Goal: Information Seeking & Learning: Learn about a topic

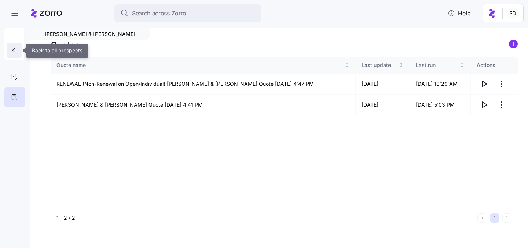
click at [10, 49] on icon "button" at bounding box center [13, 50] width 7 height 7
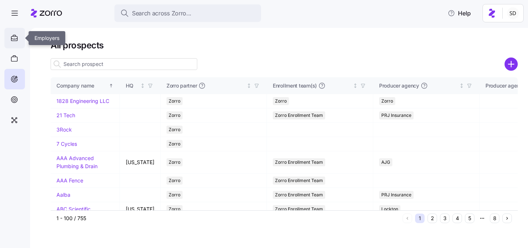
click at [15, 38] on icon at bounding box center [14, 38] width 8 height 9
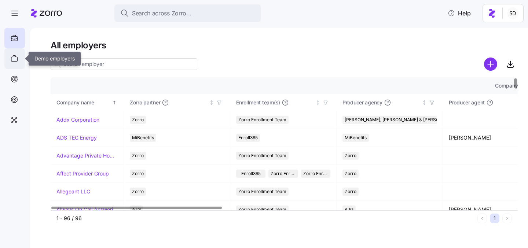
click at [8, 53] on div at bounding box center [14, 58] width 21 height 21
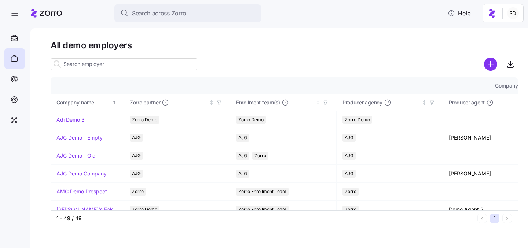
click at [80, 66] on input at bounding box center [124, 64] width 147 height 12
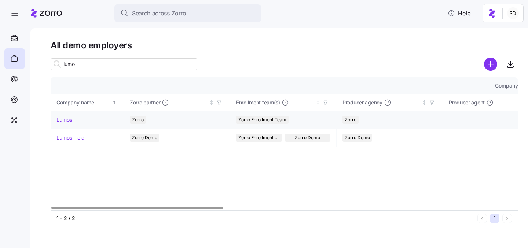
type input "lumo"
click at [57, 120] on link "Lumos" at bounding box center [65, 119] width 16 height 7
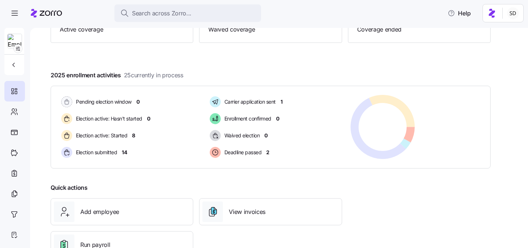
scroll to position [99, 0]
click at [15, 113] on icon at bounding box center [14, 112] width 8 height 9
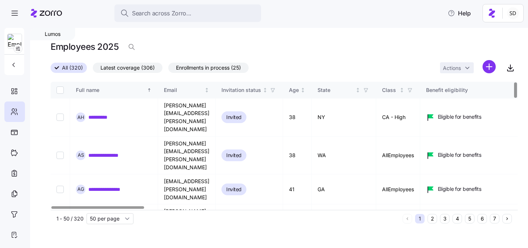
click at [482, 219] on button "6" at bounding box center [483, 219] width 10 height 10
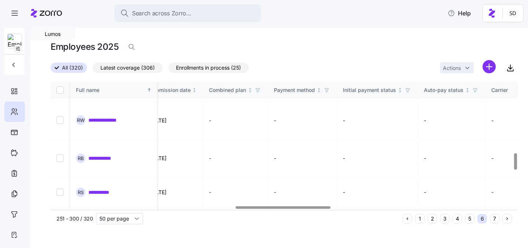
scroll to position [544, 908]
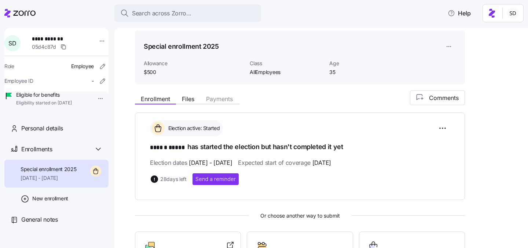
scroll to position [89, 0]
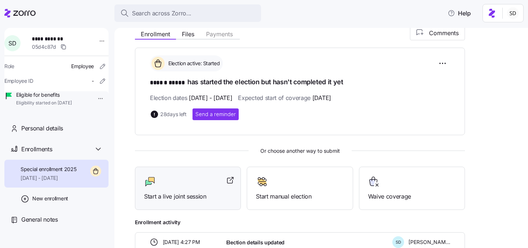
click at [182, 182] on div at bounding box center [188, 182] width 88 height 12
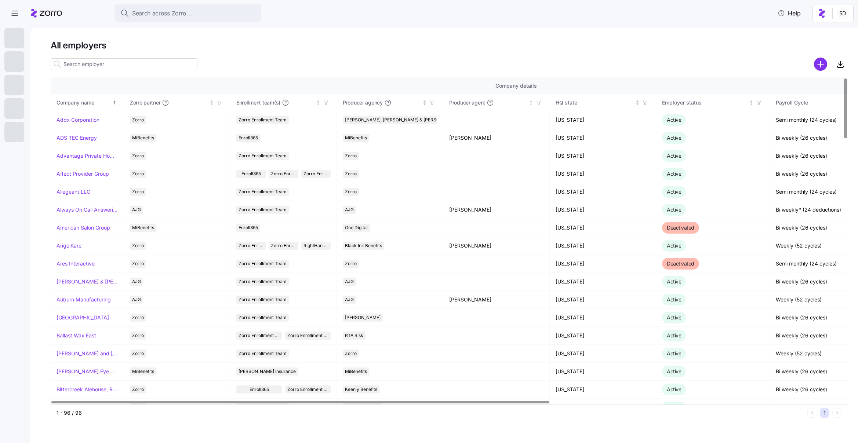
click at [70, 68] on input at bounding box center [124, 64] width 147 height 12
click at [12, 82] on icon at bounding box center [14, 79] width 8 height 9
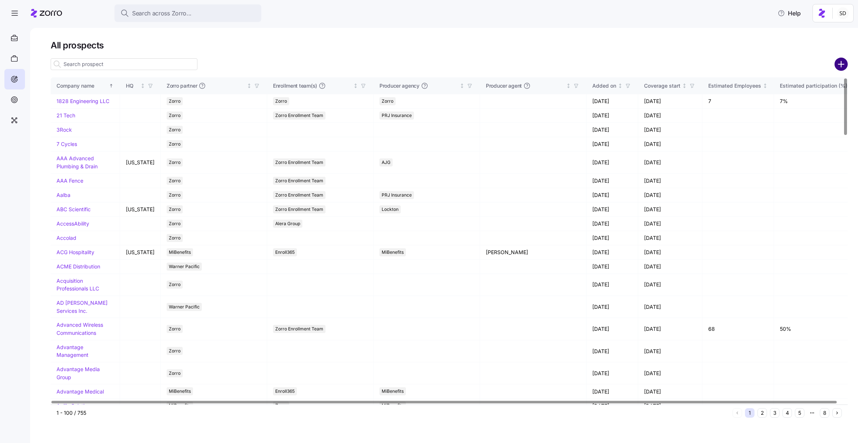
click at [842, 63] on circle "add icon" at bounding box center [841, 64] width 12 height 12
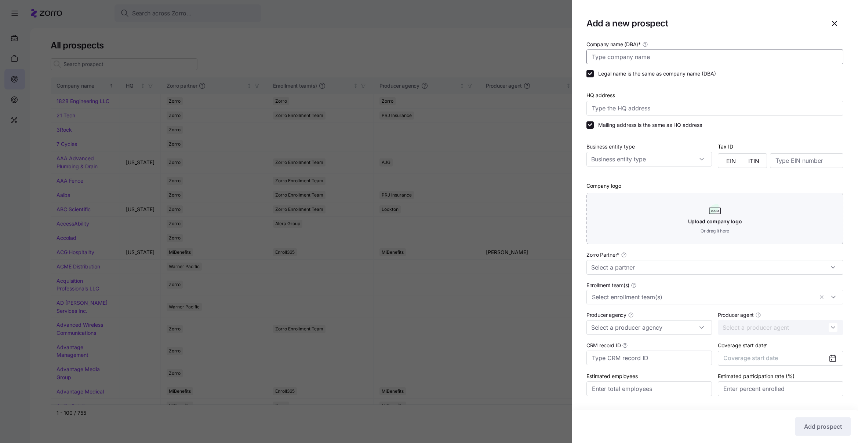
click at [639, 59] on input "Company name (DBA) *" at bounding box center [714, 57] width 257 height 15
type input "z"
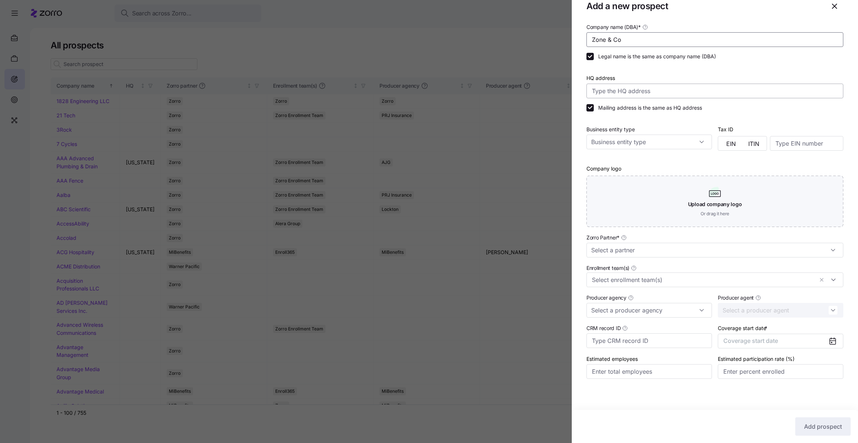
scroll to position [18, 0]
type input "Zone & Co"
click at [708, 243] on input "Zorro Partner *" at bounding box center [714, 249] width 257 height 15
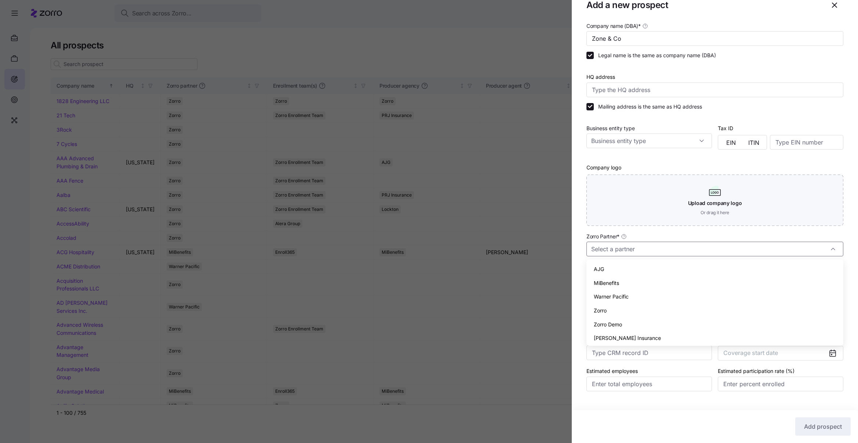
click at [643, 276] on div "AJG" at bounding box center [714, 269] width 251 height 14
type input "AJG"
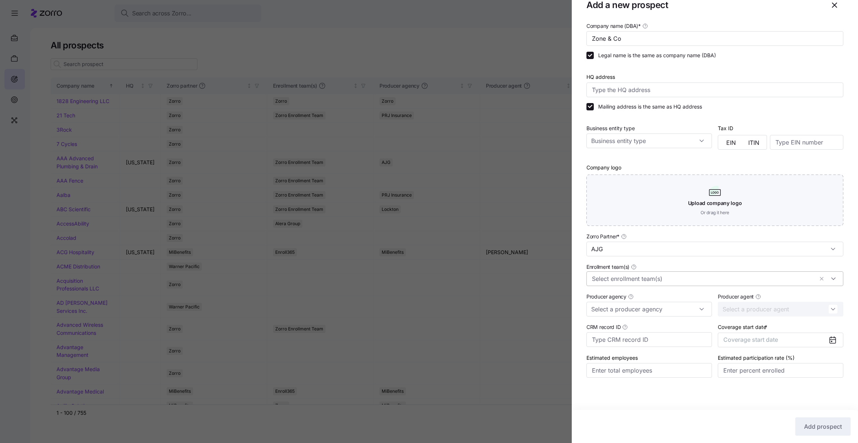
click at [651, 280] on input "Enrollment team(s)" at bounding box center [703, 279] width 222 height 10
click at [661, 263] on div "Enrollment team(s)" at bounding box center [714, 274] width 257 height 24
click at [747, 336] on span "Coverage start date" at bounding box center [750, 339] width 55 height 7
click at [829, 368] on button "button" at bounding box center [826, 362] width 15 height 15
click at [738, 377] on button "Jan" at bounding box center [742, 381] width 37 height 15
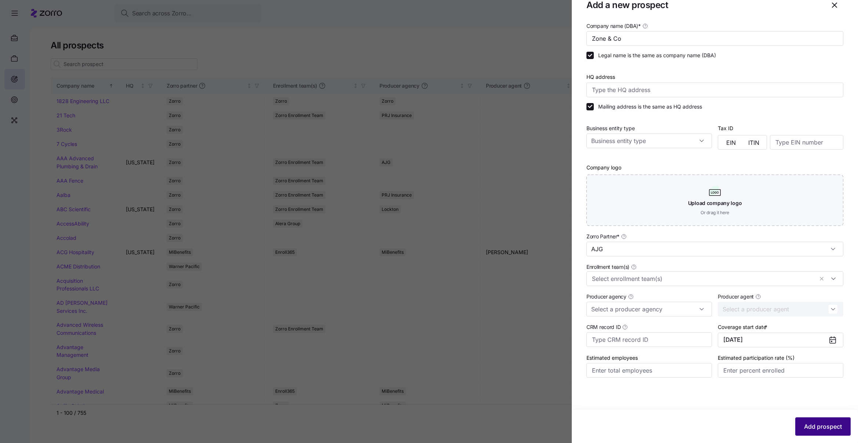
click at [813, 427] on span "Add prospect" at bounding box center [823, 426] width 38 height 9
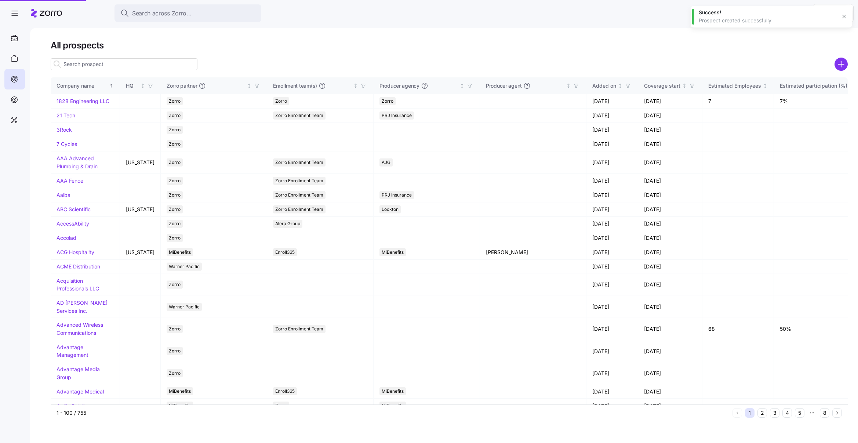
click at [111, 65] on div at bounding box center [429, 221] width 858 height 443
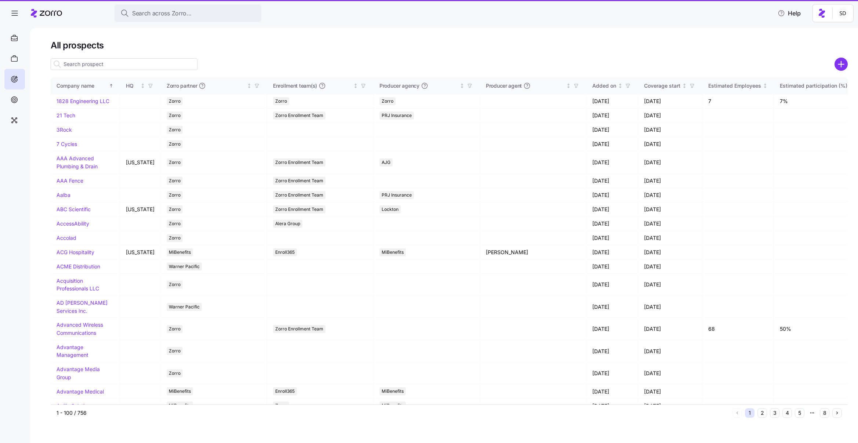
click at [105, 65] on input at bounding box center [124, 64] width 147 height 12
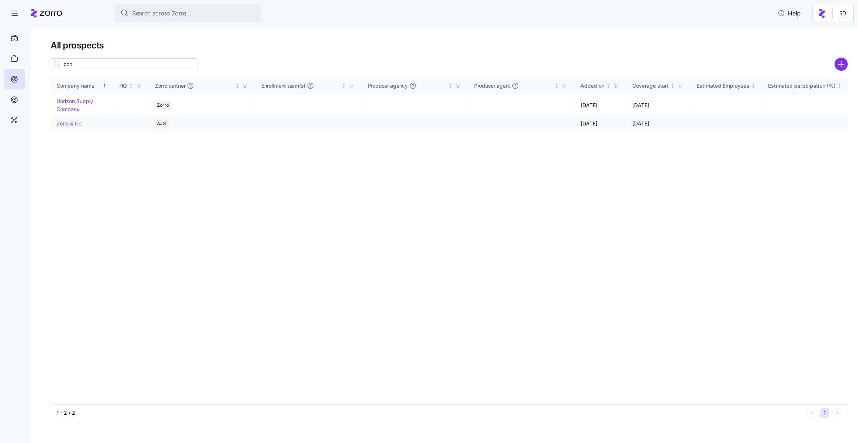
type input "zon"
click at [58, 124] on link "Zone & Co" at bounding box center [69, 123] width 25 height 6
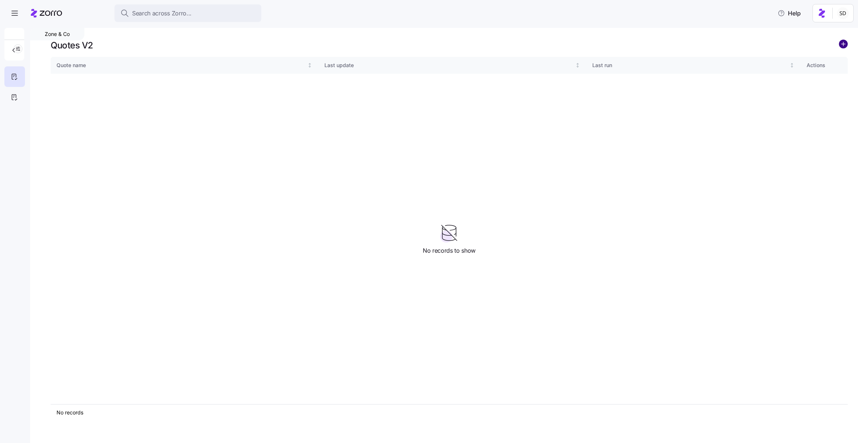
click at [842, 42] on circle "add icon" at bounding box center [843, 44] width 8 height 8
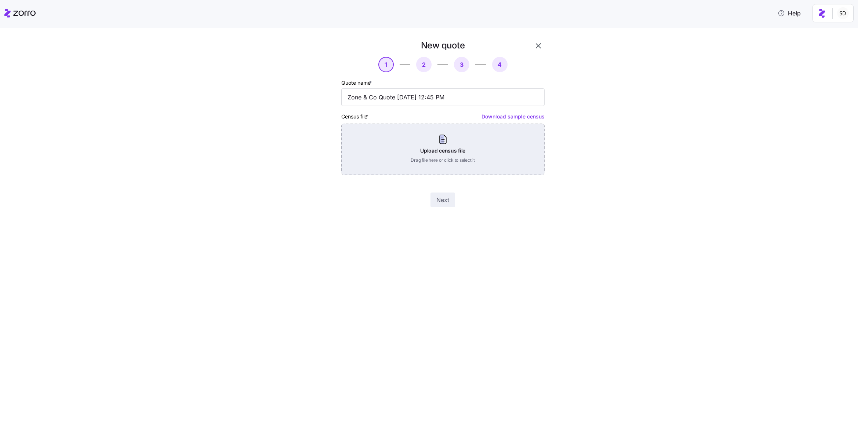
click at [461, 136] on div "Upload census file Drag file here or click to select it" at bounding box center [442, 149] width 203 height 51
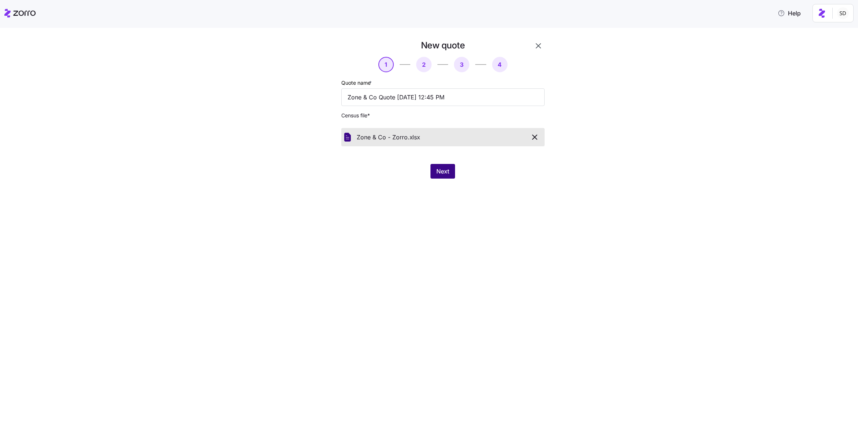
click at [441, 169] on span "Next" at bounding box center [442, 171] width 13 height 9
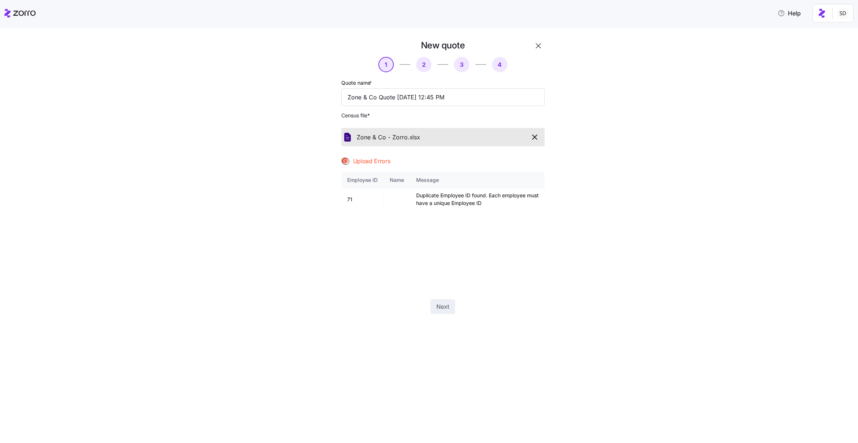
click at [539, 137] on icon "button" at bounding box center [534, 137] width 9 height 9
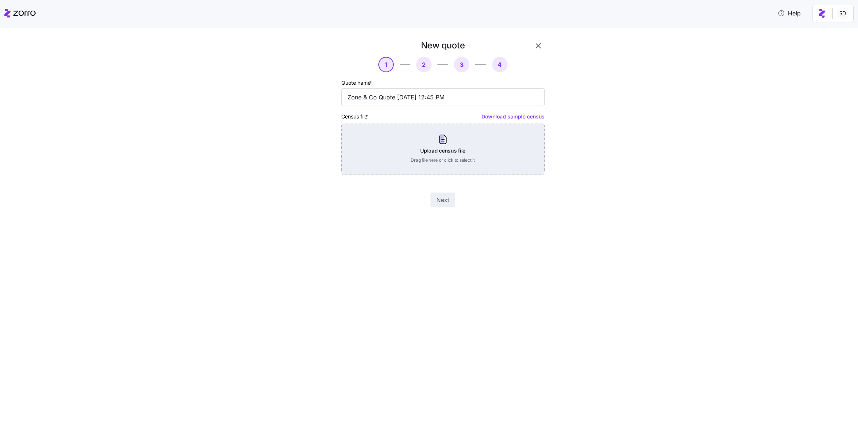
click at [451, 150] on div "Upload census file Drag file here or click to select it" at bounding box center [442, 149] width 203 height 51
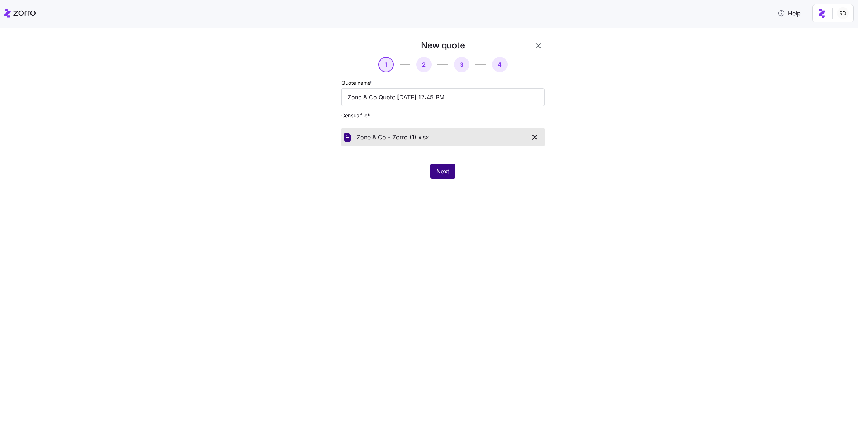
click at [438, 170] on span "Next" at bounding box center [442, 171] width 13 height 9
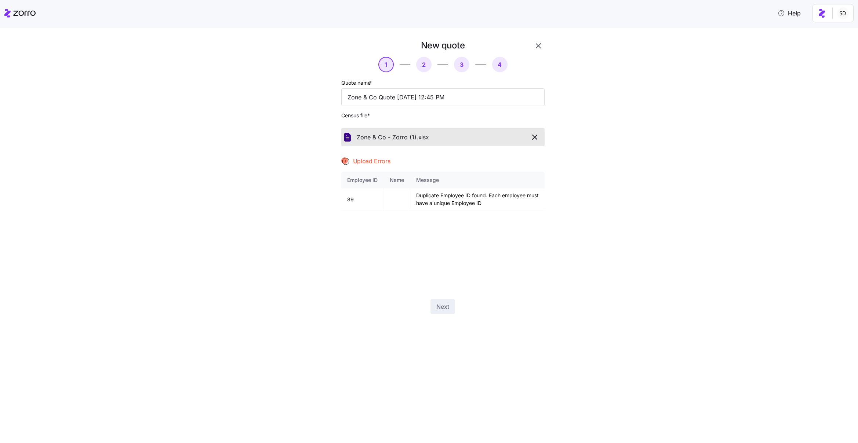
click at [536, 131] on button "button" at bounding box center [535, 137] width 14 height 12
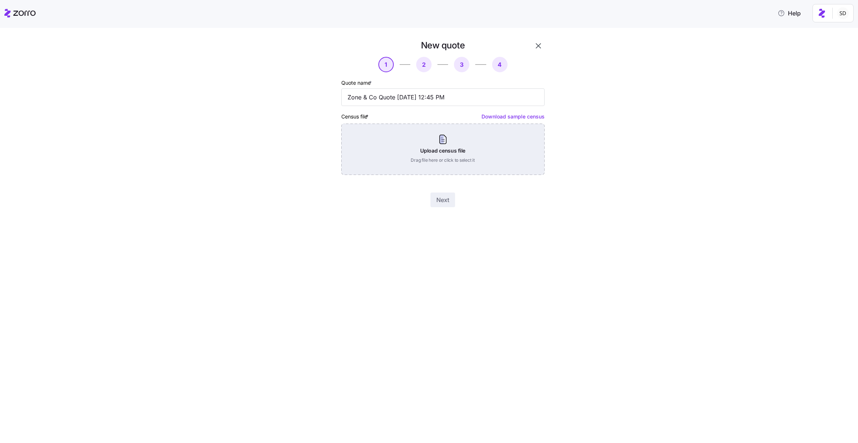
click at [445, 161] on div "Upload census file Drag file here or click to select it" at bounding box center [442, 149] width 203 height 51
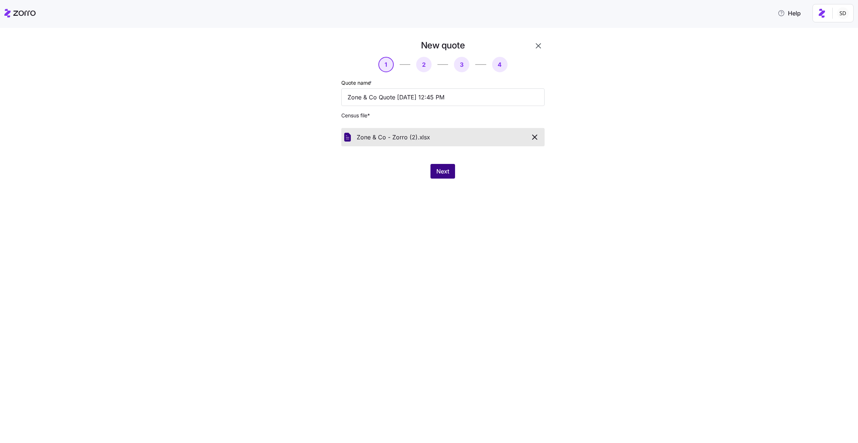
click at [437, 168] on span "Next" at bounding box center [442, 171] width 13 height 9
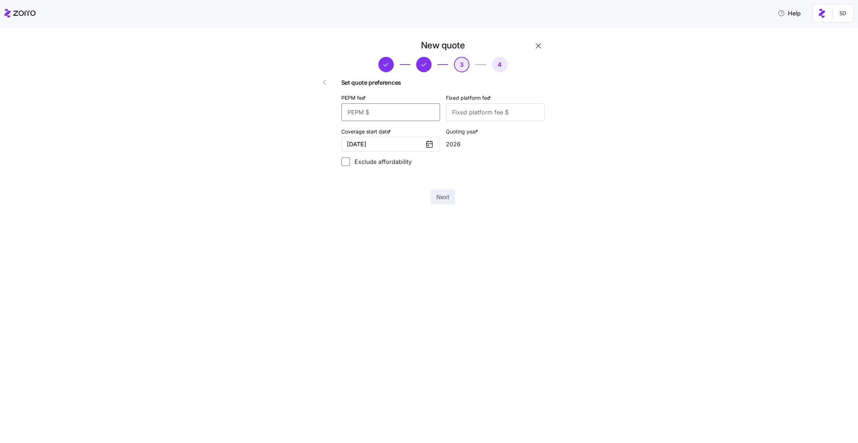
click at [412, 114] on input "PEPM fee *" at bounding box center [390, 112] width 99 height 18
type input "50"
click at [487, 117] on input "Fixed platform fee *" at bounding box center [495, 112] width 99 height 18
type input "100"
click at [574, 205] on div "New quote 3 4 Set quote preferences PEPM fee * 50 Fixed platform fee * 100 Cove…" at bounding box center [434, 127] width 827 height 174
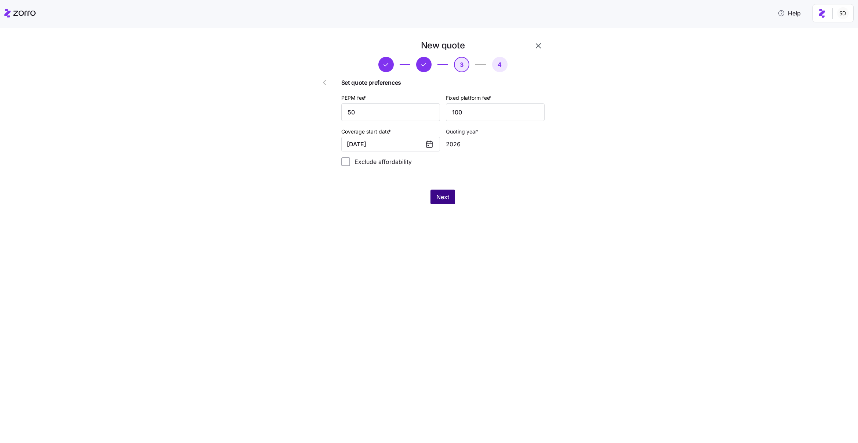
click at [437, 195] on span "Next" at bounding box center [442, 197] width 13 height 9
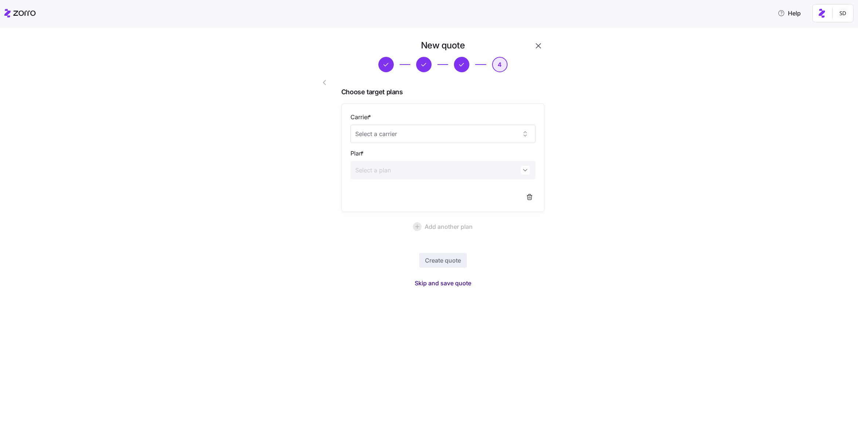
click at [443, 284] on span "Skip and save quote" at bounding box center [443, 283] width 57 height 9
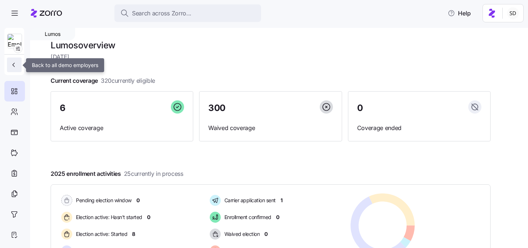
click at [11, 64] on icon "button" at bounding box center [13, 64] width 7 height 7
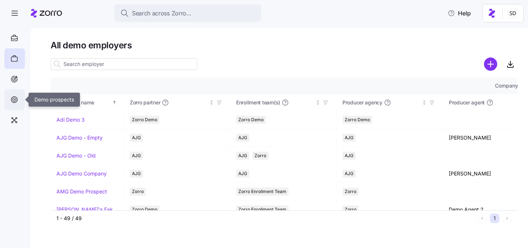
click at [15, 102] on icon at bounding box center [14, 99] width 8 height 9
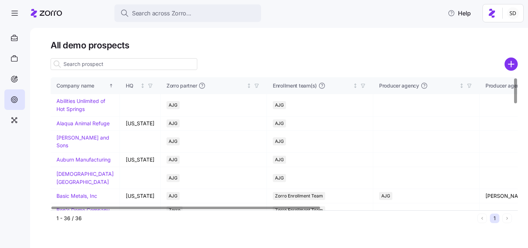
click at [90, 63] on input at bounding box center [124, 64] width 147 height 12
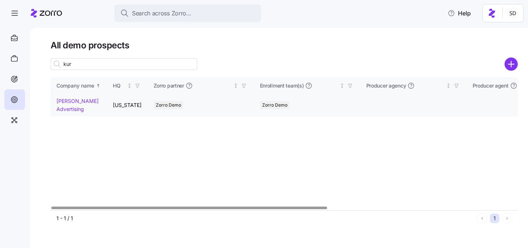
type input "kur"
click at [61, 101] on link "Kurian's Advertising" at bounding box center [78, 105] width 42 height 14
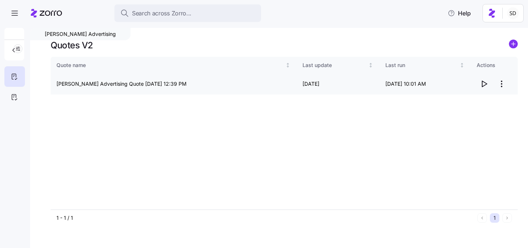
click at [483, 85] on icon "button" at bounding box center [484, 84] width 9 height 9
click at [12, 95] on icon at bounding box center [14, 97] width 8 height 9
click at [485, 84] on icon "button" at bounding box center [484, 84] width 9 height 9
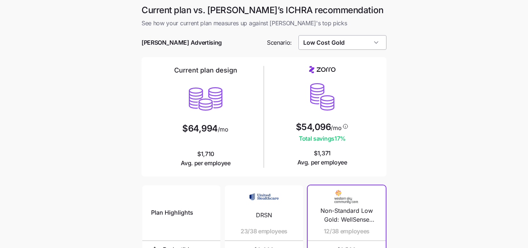
click at [358, 40] on input "Low Cost Gold" at bounding box center [343, 42] width 88 height 15
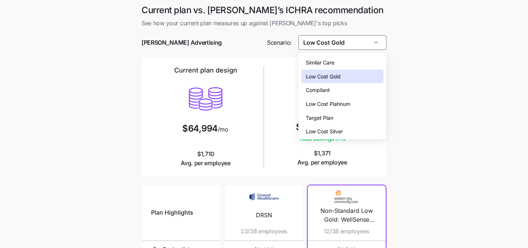
click at [329, 130] on span "Low Cost Silver" at bounding box center [324, 132] width 37 height 8
type input "Low Cost Silver"
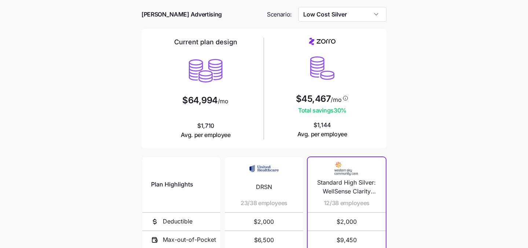
scroll to position [41, 0]
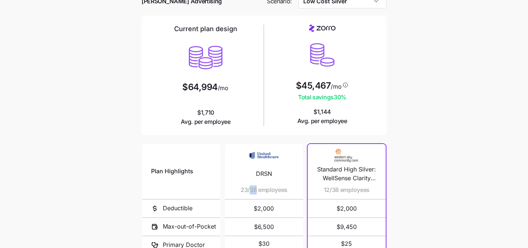
drag, startPoint x: 256, startPoint y: 190, endPoint x: 241, endPoint y: 190, distance: 15.0
click at [241, 190] on span "23/38 employees" at bounding box center [264, 190] width 47 height 9
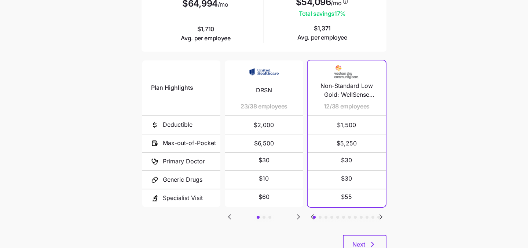
scroll to position [125, 0]
click at [298, 215] on icon "Go to next slide" at bounding box center [299, 217] width 2 height 4
click at [230, 216] on icon "Go to previous slide" at bounding box center [230, 217] width 2 height 4
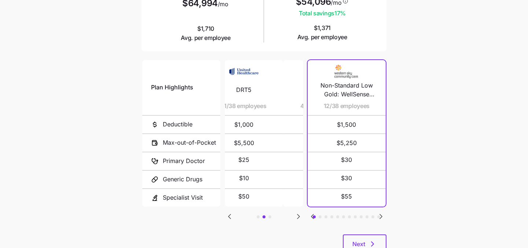
click at [230, 216] on icon "Go to previous slide" at bounding box center [230, 217] width 2 height 4
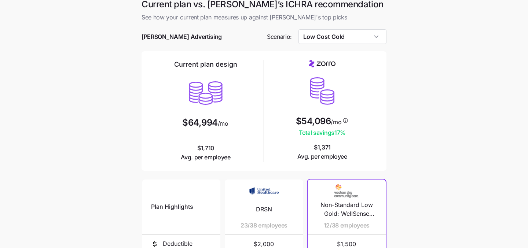
scroll to position [4, 0]
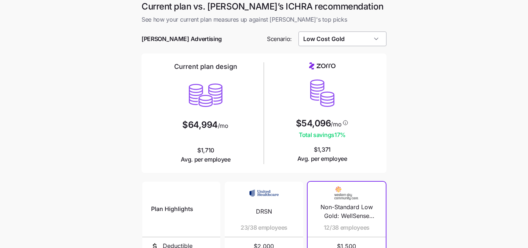
click at [377, 39] on input "Low Cost Gold" at bounding box center [343, 39] width 88 height 15
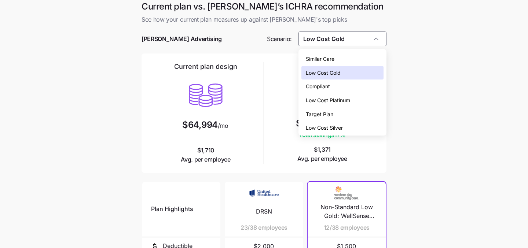
click at [364, 125] on div "Low Cost Silver" at bounding box center [343, 128] width 83 height 14
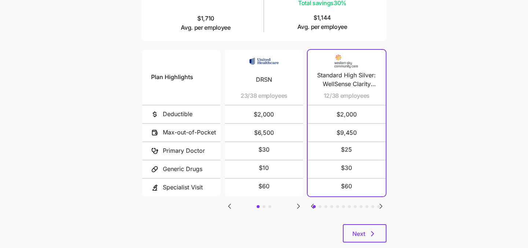
scroll to position [138, 0]
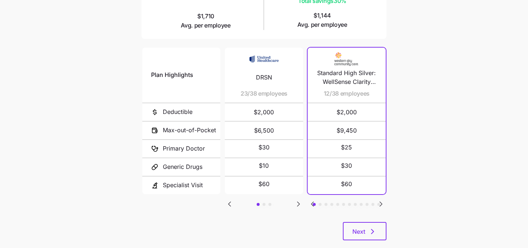
click at [383, 204] on icon "Go to next slide" at bounding box center [381, 204] width 9 height 9
click at [381, 202] on icon "Go to next slide" at bounding box center [381, 204] width 2 height 4
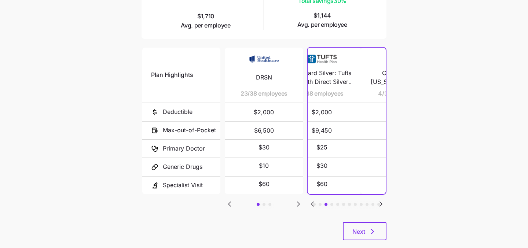
click at [381, 202] on icon "Go to next slide" at bounding box center [381, 204] width 2 height 4
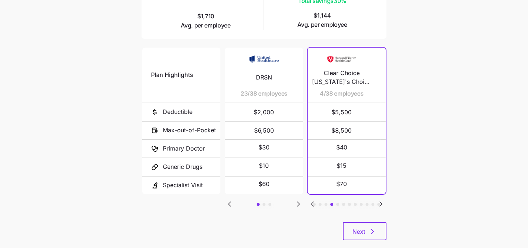
click at [381, 202] on icon "Go to next slide" at bounding box center [381, 204] width 2 height 4
click at [314, 202] on icon "Go to previous slide" at bounding box center [312, 204] width 9 height 9
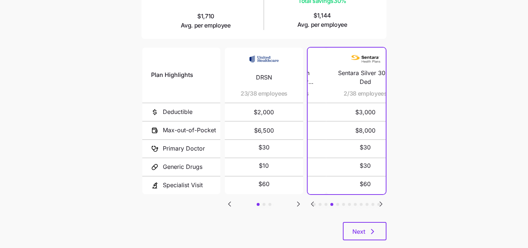
click at [314, 202] on icon "Go to previous slide" at bounding box center [312, 204] width 9 height 9
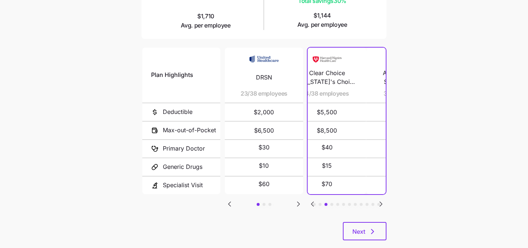
click at [314, 202] on icon "Go to previous slide" at bounding box center [312, 204] width 9 height 9
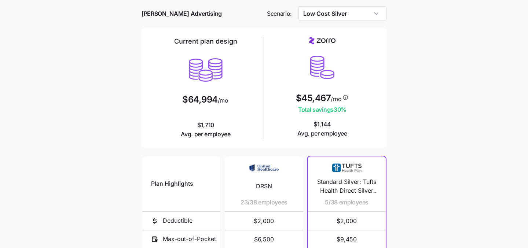
scroll to position [29, 0]
click at [369, 14] on input "Low Cost Silver" at bounding box center [343, 13] width 88 height 15
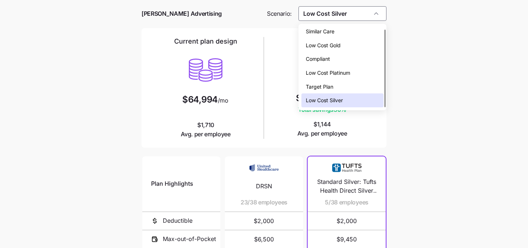
click at [359, 41] on div "Low Cost Gold" at bounding box center [343, 46] width 83 height 14
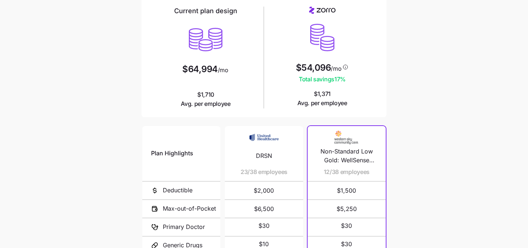
scroll to position [118, 0]
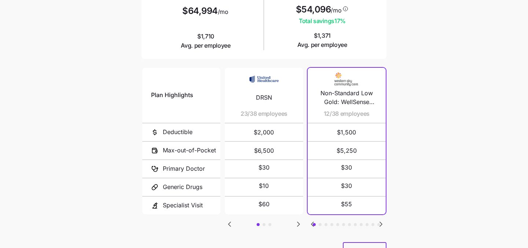
click at [383, 223] on icon "Go to next slide" at bounding box center [381, 224] width 9 height 9
click at [312, 222] on icon "Go to previous slide" at bounding box center [313, 224] width 2 height 4
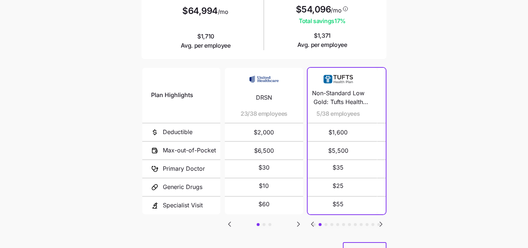
click at [312, 222] on icon "Go to previous slide" at bounding box center [313, 224] width 2 height 4
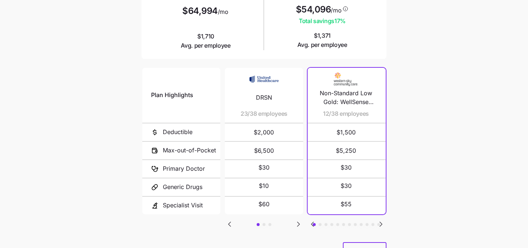
click at [312, 222] on icon "Go to previous slide" at bounding box center [313, 224] width 2 height 4
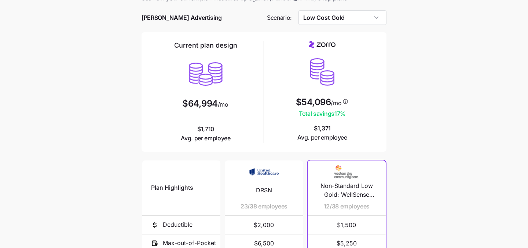
scroll to position [26, 0]
click at [358, 21] on input "Low Cost Gold" at bounding box center [343, 17] width 88 height 15
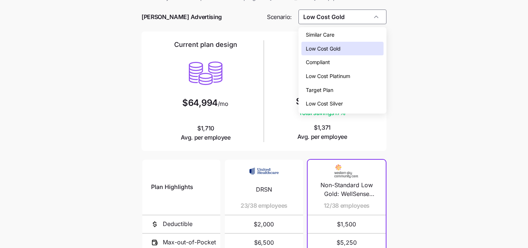
click at [339, 105] on span "Low Cost Silver" at bounding box center [324, 104] width 37 height 8
type input "Low Cost Silver"
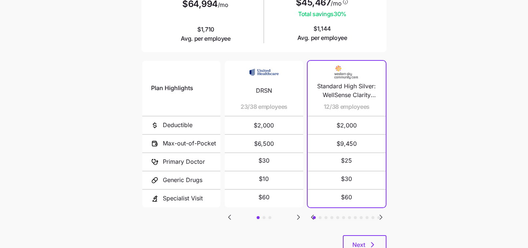
scroll to position [145, 0]
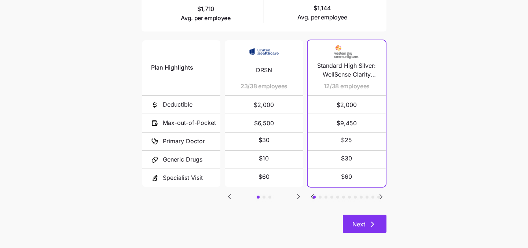
click at [366, 222] on span "Next" at bounding box center [365, 224] width 25 height 9
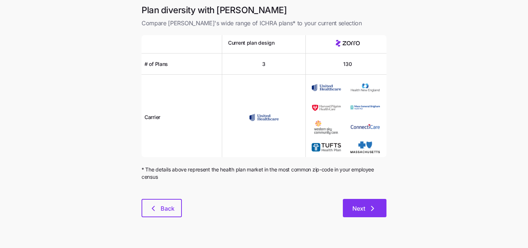
click at [360, 210] on span "Next" at bounding box center [359, 208] width 13 height 9
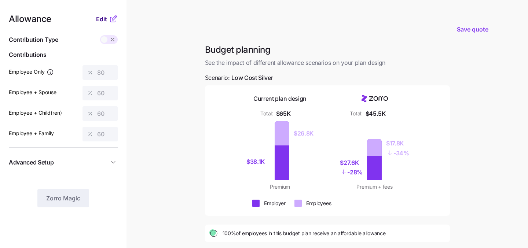
click at [102, 20] on span "Edit" at bounding box center [101, 19] width 11 height 9
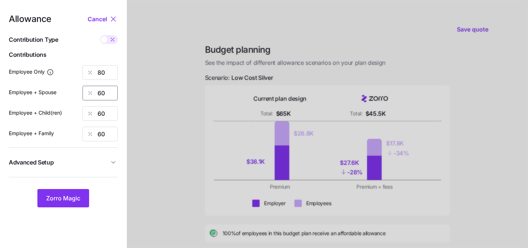
click at [111, 91] on input "60" at bounding box center [100, 93] width 35 height 15
type input "0"
click at [109, 116] on input "60" at bounding box center [100, 113] width 35 height 15
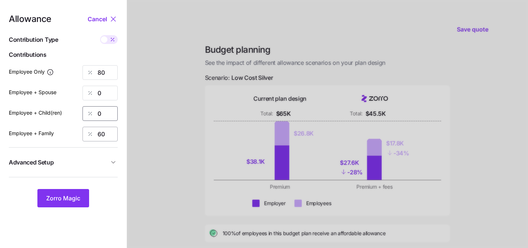
type input "0"
click at [105, 134] on input "60" at bounding box center [100, 134] width 35 height 15
type input "0"
click at [107, 79] on input "80" at bounding box center [100, 72] width 35 height 15
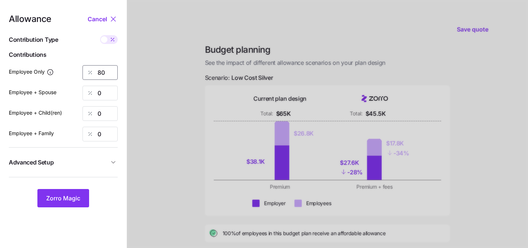
click at [107, 79] on input "80" at bounding box center [100, 72] width 35 height 15
click at [188, 123] on div at bounding box center [327, 180] width 401 height 361
click at [61, 198] on span "Zorro Magic" at bounding box center [63, 198] width 34 height 9
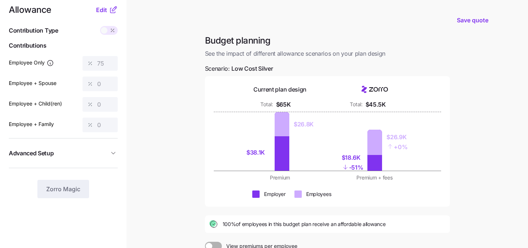
scroll to position [15, 0]
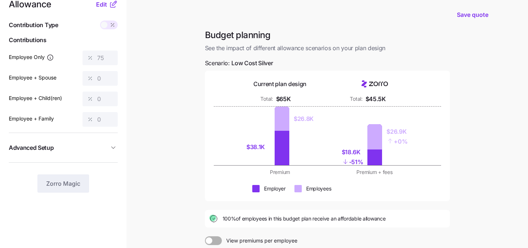
click at [397, 162] on div "$18.6K - 51% $26.9K + 0%" at bounding box center [375, 136] width 86 height 59
click at [104, 4] on span "Edit" at bounding box center [101, 4] width 11 height 9
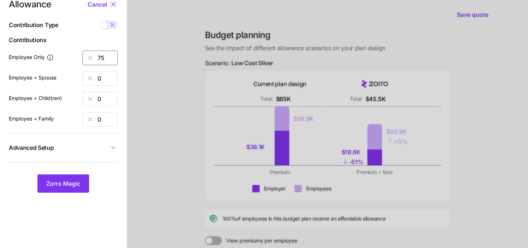
click at [110, 61] on input "75" at bounding box center [100, 58] width 35 height 15
click at [63, 180] on span "Zorro Magic" at bounding box center [63, 183] width 34 height 9
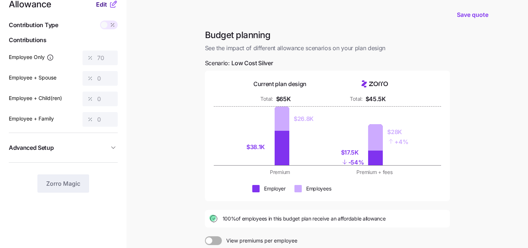
click at [97, 3] on span "Edit" at bounding box center [101, 4] width 11 height 9
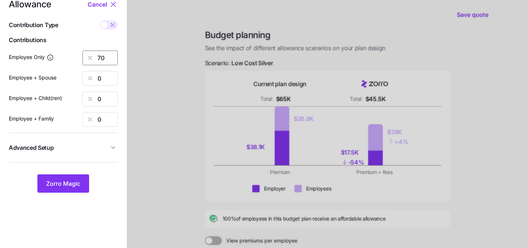
click at [106, 53] on input "70" at bounding box center [100, 58] width 35 height 15
type input "7"
click at [63, 187] on span "Zorro Magic" at bounding box center [63, 183] width 34 height 9
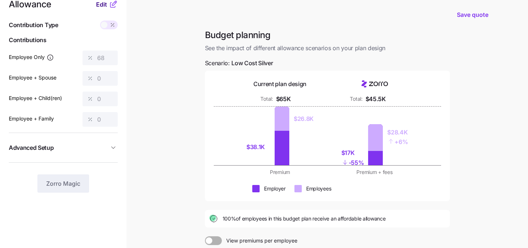
click at [104, 4] on span "Edit" at bounding box center [101, 4] width 11 height 9
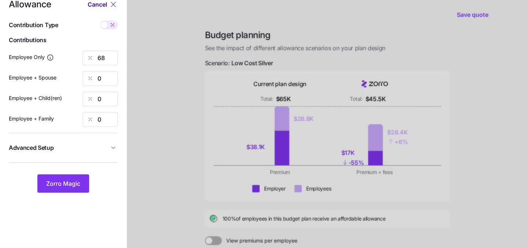
click at [103, 4] on span "Cancel" at bounding box center [97, 4] width 19 height 9
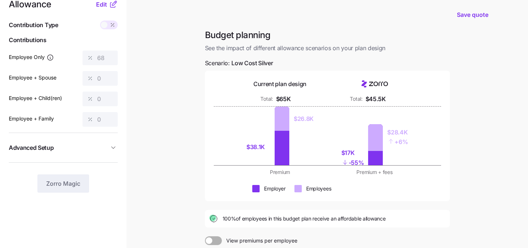
click at [99, 1] on div at bounding box center [264, 0] width 528 height 1
click at [99, 0] on div at bounding box center [264, 0] width 528 height 1
click at [99, 4] on span "Edit" at bounding box center [101, 4] width 11 height 9
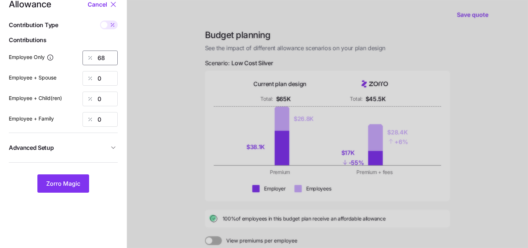
click at [112, 61] on input "68" at bounding box center [100, 58] width 35 height 15
click at [65, 180] on span "Zorro Magic" at bounding box center [63, 183] width 34 height 9
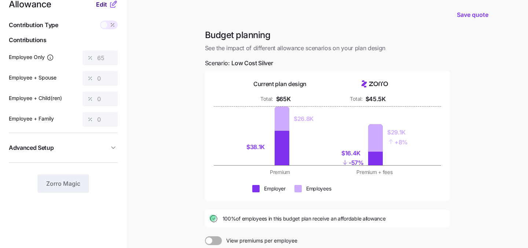
click at [101, 4] on span "Edit" at bounding box center [101, 4] width 11 height 9
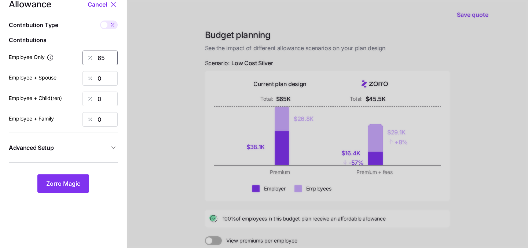
click at [105, 56] on input "65" at bounding box center [100, 58] width 35 height 15
type input "6"
click at [64, 187] on span "Zorro Magic" at bounding box center [63, 183] width 34 height 9
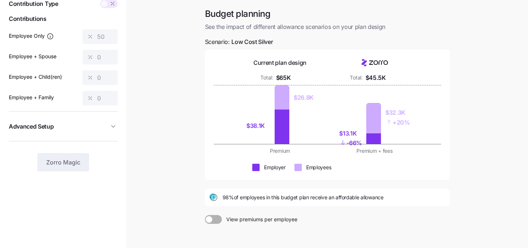
scroll to position [37, 0]
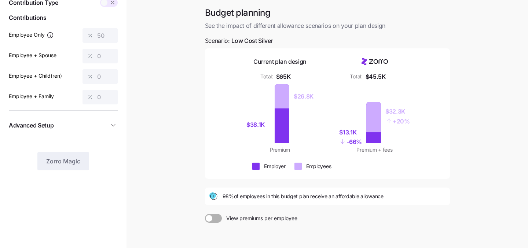
click at [230, 196] on span "98% of employees in this budget plan receive an affordable allowance" at bounding box center [303, 196] width 161 height 7
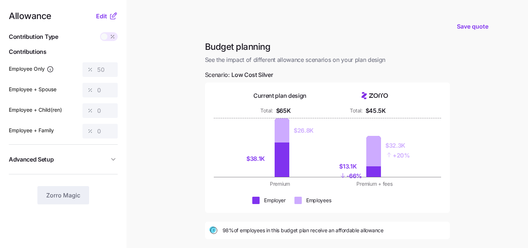
scroll to position [0, 0]
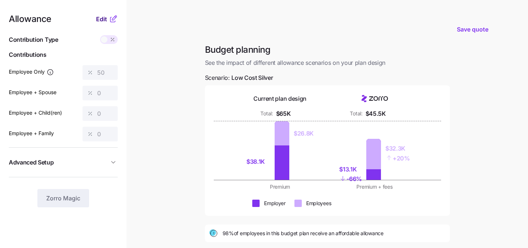
click at [101, 22] on span "Edit" at bounding box center [101, 19] width 11 height 9
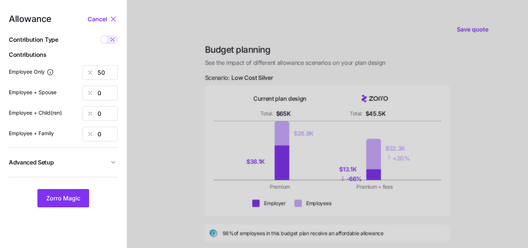
click at [105, 40] on span at bounding box center [104, 39] width 7 height 7
click at [100, 35] on input "checkbox" at bounding box center [100, 35] width 0 height 0
click at [113, 43] on div at bounding box center [109, 39] width 18 height 9
click at [100, 35] on input "checkbox" at bounding box center [100, 35] width 0 height 0
click at [99, 16] on span "Cancel" at bounding box center [97, 19] width 19 height 9
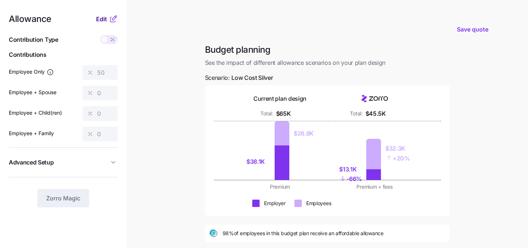
click at [103, 19] on span "Edit" at bounding box center [101, 19] width 11 height 9
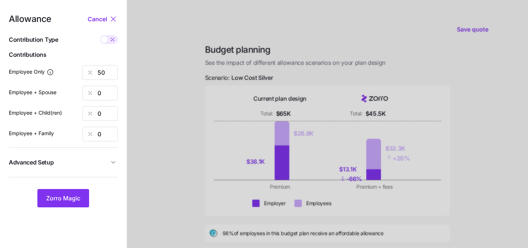
click at [106, 40] on span at bounding box center [104, 39] width 7 height 7
click at [100, 35] on input "checkbox" at bounding box center [100, 35] width 0 height 0
click at [96, 14] on nav "Allowance Cancel Contribution Type Use classes Contributions Employee Only 296 …" at bounding box center [63, 180] width 127 height 361
click at [96, 19] on span "Cancel" at bounding box center [97, 19] width 19 height 9
type input "50"
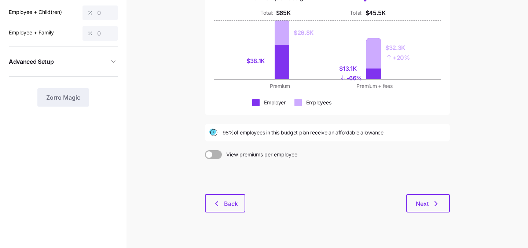
scroll to position [112, 0]
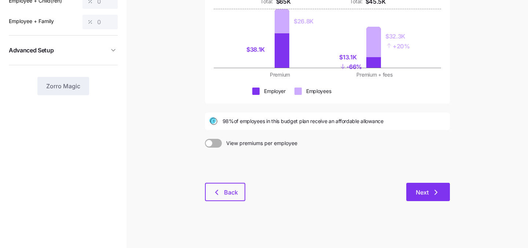
click at [422, 194] on span "Next" at bounding box center [422, 192] width 13 height 9
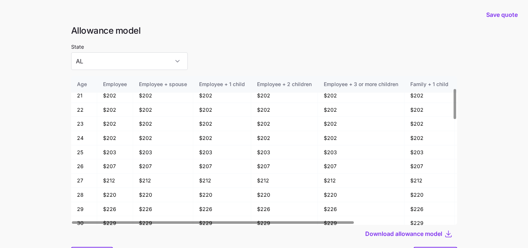
click at [525, 193] on main "Save quote Allowance model State AL Age Employee Employee + spouse Employee + 1…" at bounding box center [264, 144] width 528 height 288
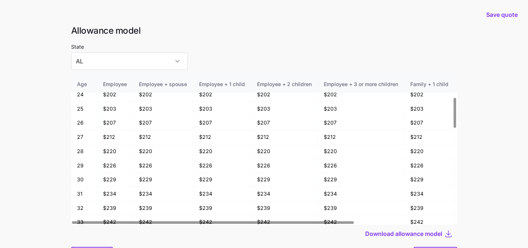
scroll to position [39, 0]
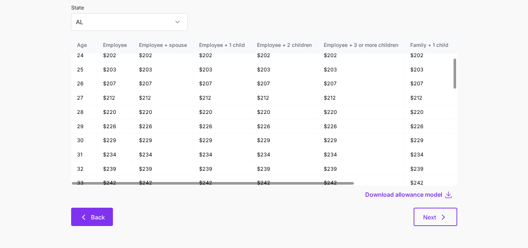
click at [100, 216] on span "Back" at bounding box center [98, 217] width 14 height 9
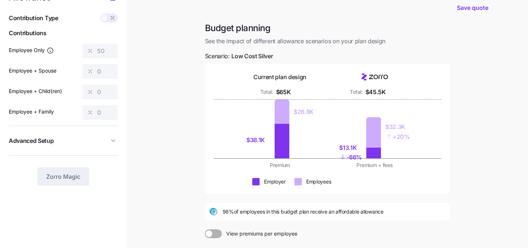
scroll to position [57, 0]
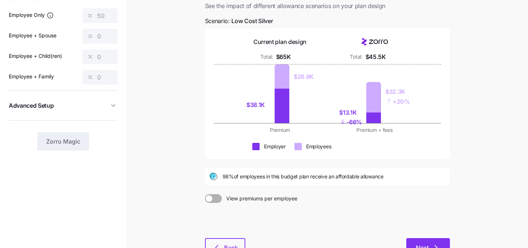
click at [433, 240] on button "Next" at bounding box center [429, 248] width 44 height 18
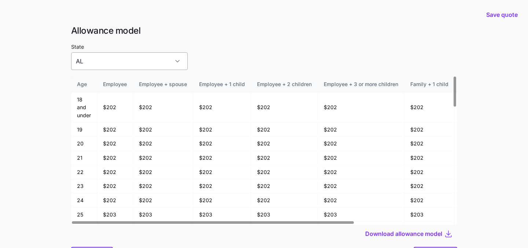
click at [151, 62] on input "AL" at bounding box center [129, 61] width 117 height 18
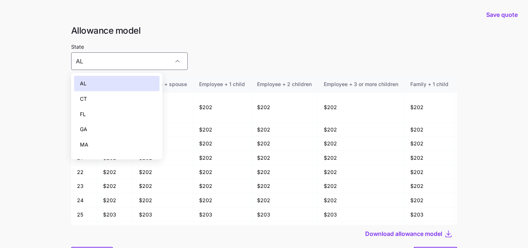
click at [138, 84] on div "AL" at bounding box center [117, 83] width 86 height 15
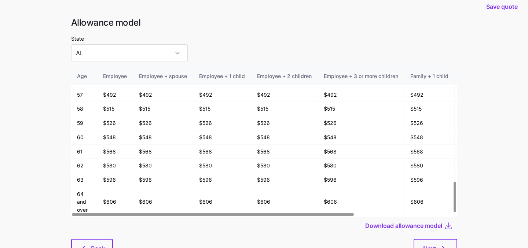
scroll to position [8, 0]
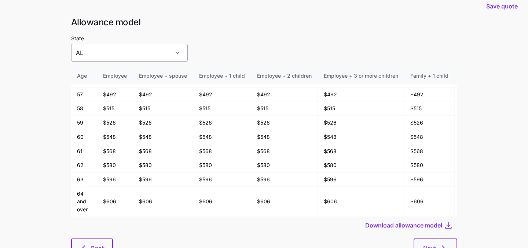
click at [155, 53] on input "AL" at bounding box center [129, 53] width 117 height 18
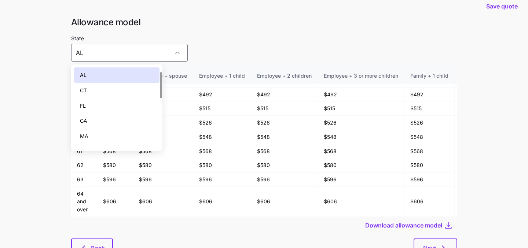
scroll to position [14, 0]
click at [135, 103] on div "GA" at bounding box center [117, 107] width 86 height 15
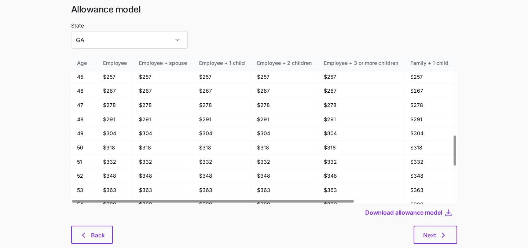
scroll to position [39, 0]
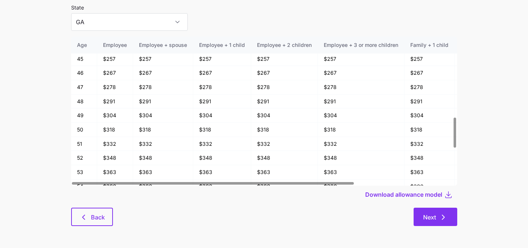
click at [432, 223] on button "Next" at bounding box center [436, 217] width 44 height 18
type input "AL"
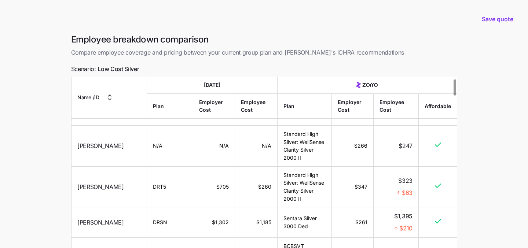
scroll to position [35, 0]
drag, startPoint x: 198, startPoint y: 216, endPoint x: 216, endPoint y: 216, distance: 17.6
click at [216, 216] on td "$1,302" at bounding box center [214, 222] width 42 height 30
drag, startPoint x: 353, startPoint y: 217, endPoint x: 364, endPoint y: 217, distance: 11.0
click at [364, 217] on td "$261" at bounding box center [353, 222] width 42 height 30
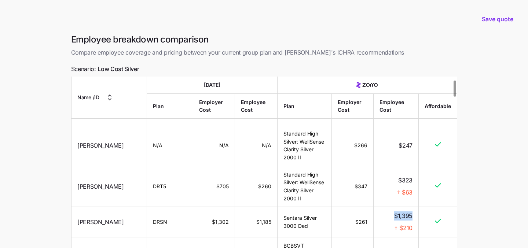
drag, startPoint x: 393, startPoint y: 208, endPoint x: 418, endPoint y: 208, distance: 25.0
click at [418, 208] on td "$1,395 $210" at bounding box center [396, 222] width 45 height 30
click at [412, 224] on span "$210" at bounding box center [406, 228] width 13 height 9
drag, startPoint x: 196, startPoint y: 214, endPoint x: 216, endPoint y: 214, distance: 19.8
click at [215, 214] on td "$1,302" at bounding box center [214, 222] width 42 height 30
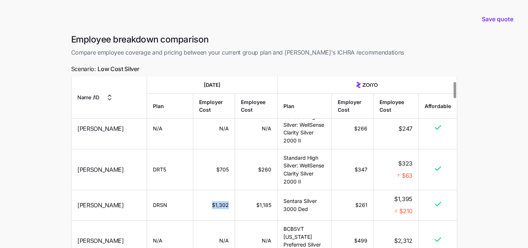
scroll to position [52, 0]
click at [320, 200] on td "Sentara Silver 3000 Ded" at bounding box center [304, 205] width 54 height 30
drag, startPoint x: 416, startPoint y: 204, endPoint x: 397, endPoint y: 192, distance: 21.9
click at [397, 192] on td "$1,395 $210" at bounding box center [396, 205] width 45 height 30
click at [398, 204] on div at bounding box center [396, 205] width 33 height 3
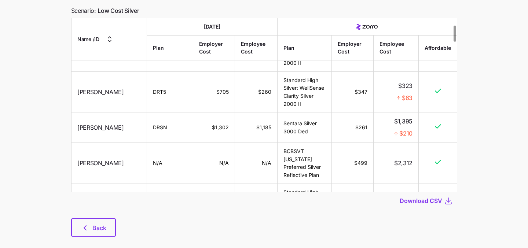
scroll to position [69, 0]
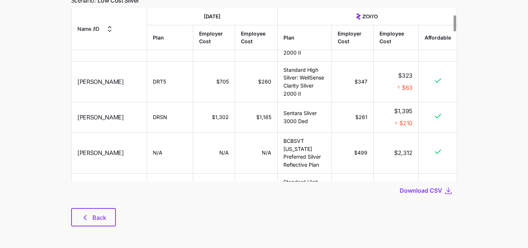
click at [87, 204] on div at bounding box center [264, 204] width 386 height 9
click at [87, 211] on button "Back" at bounding box center [93, 217] width 45 height 18
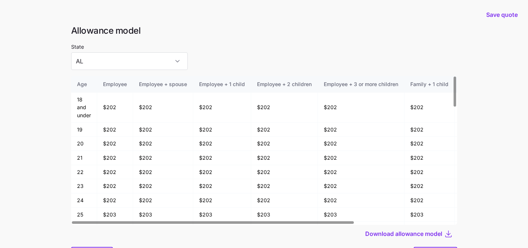
scroll to position [39, 0]
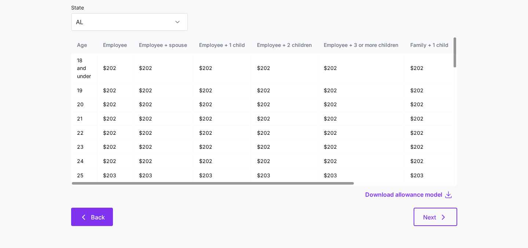
click at [94, 215] on span "Back" at bounding box center [98, 217] width 14 height 9
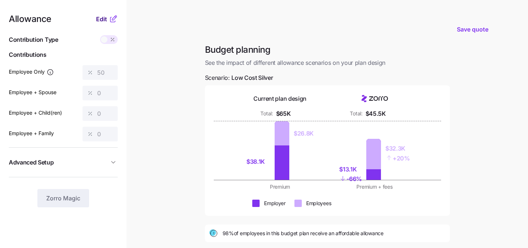
click at [102, 23] on span "Edit" at bounding box center [101, 19] width 11 height 9
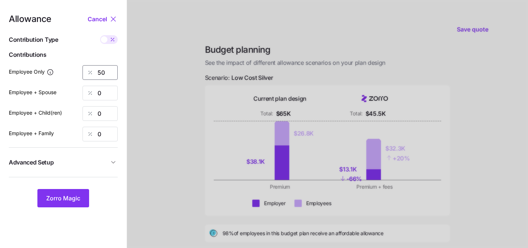
click at [107, 72] on input "50" at bounding box center [100, 72] width 35 height 15
type input "5"
type input "70"
click at [68, 199] on span "Zorro Magic" at bounding box center [63, 198] width 34 height 9
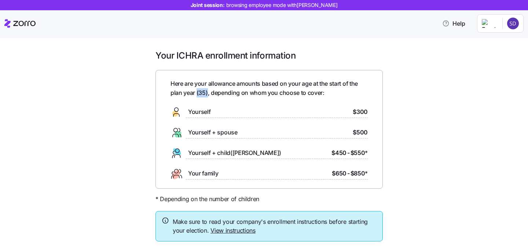
drag, startPoint x: 207, startPoint y: 94, endPoint x: 196, endPoint y: 94, distance: 11.0
click at [196, 94] on span "Here are your allowance amounts based on your age at the start of the plan year…" at bounding box center [269, 88] width 197 height 18
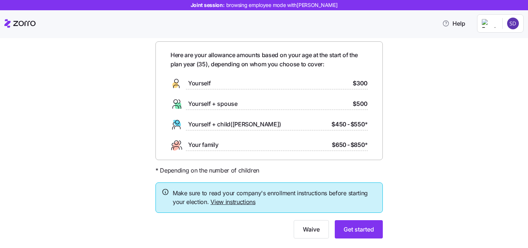
scroll to position [46, 0]
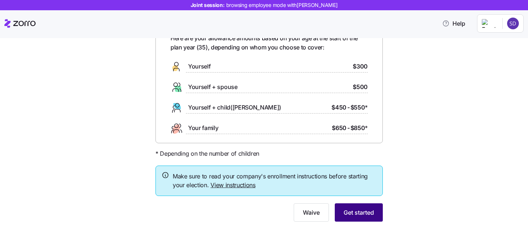
click at [362, 212] on span "Get started" at bounding box center [359, 212] width 30 height 9
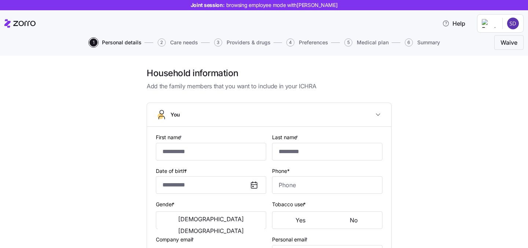
type input "******"
type input "*****"
type input "sanoop.d+lumosdemo@myzorro.co"
type input "123@gmail.com"
type input "**********"
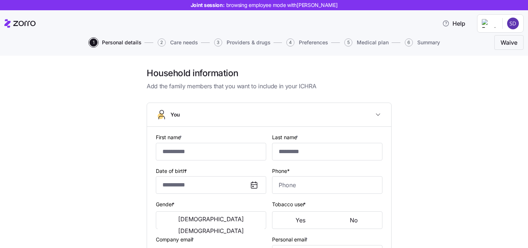
checkbox input "true"
type input "**********"
type input "(718) 555-2211"
type input "US citizen"
type input "Married"
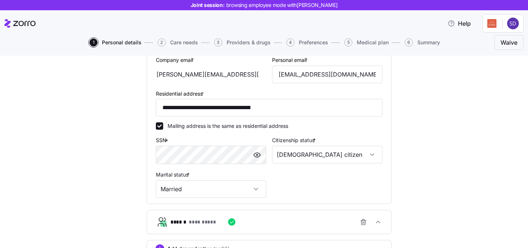
scroll to position [241, 0]
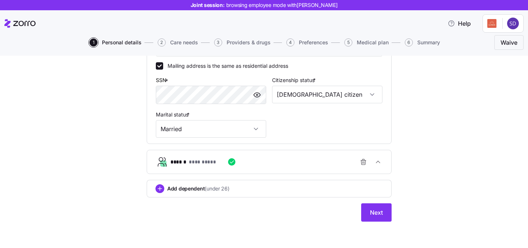
click at [339, 167] on div "**********" at bounding box center [272, 162] width 203 height 15
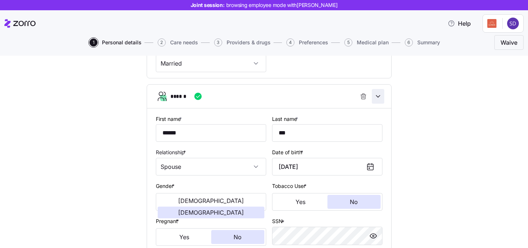
click at [381, 94] on icon "button" at bounding box center [378, 96] width 7 height 7
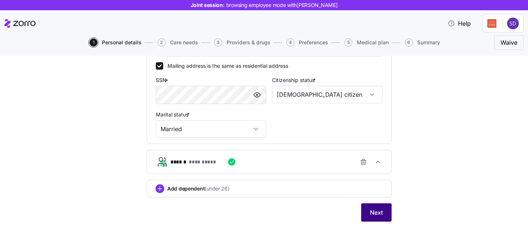
click at [372, 211] on span "Next" at bounding box center [376, 212] width 13 height 9
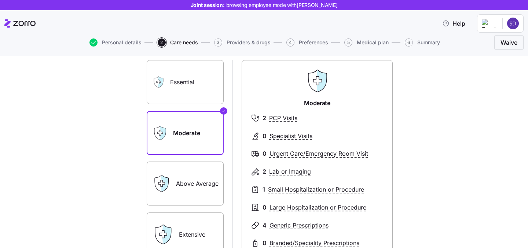
scroll to position [55, 0]
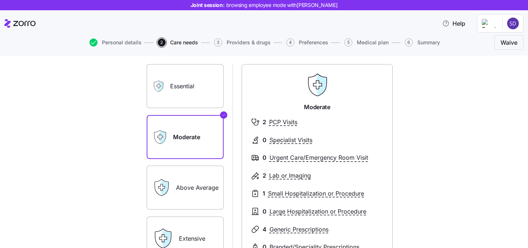
click at [191, 91] on label "Essential" at bounding box center [185, 86] width 77 height 44
click at [0, 0] on input "Essential" at bounding box center [0, 0] width 0 height 0
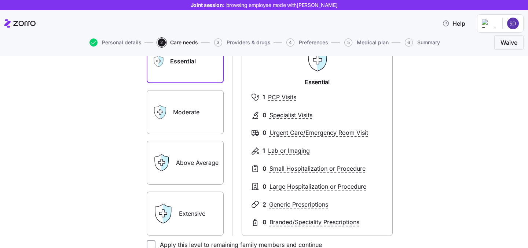
scroll to position [105, 0]
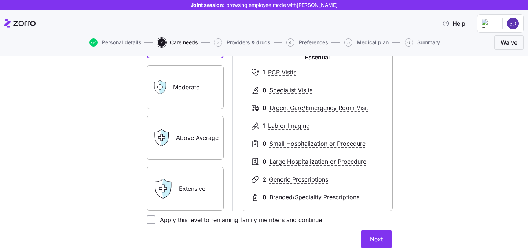
click at [176, 183] on div "Extensive" at bounding box center [185, 189] width 77 height 44
click at [198, 189] on label "Extensive" at bounding box center [185, 189] width 77 height 44
click at [160, 193] on icon at bounding box center [163, 189] width 21 height 21
click at [170, 194] on icon at bounding box center [163, 189] width 21 height 21
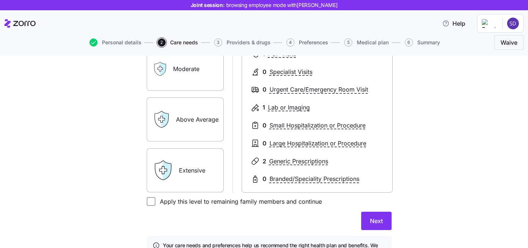
click at [178, 171] on div "Extensive" at bounding box center [185, 171] width 77 height 44
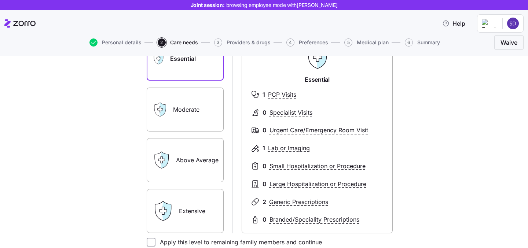
scroll to position [67, 0]
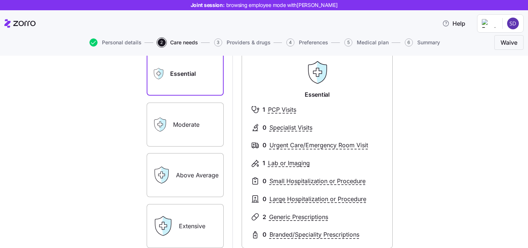
click at [179, 164] on label "Above Average" at bounding box center [185, 175] width 77 height 44
click at [0, 0] on input "Above Average" at bounding box center [0, 0] width 0 height 0
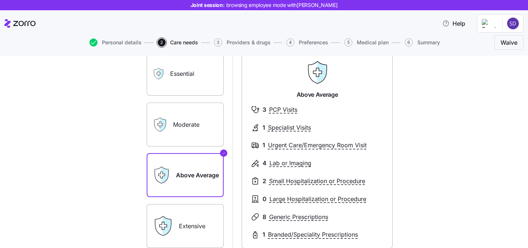
click at [192, 221] on label "Extensive" at bounding box center [185, 226] width 77 height 44
click at [0, 0] on input "Extensive" at bounding box center [0, 0] width 0 height 0
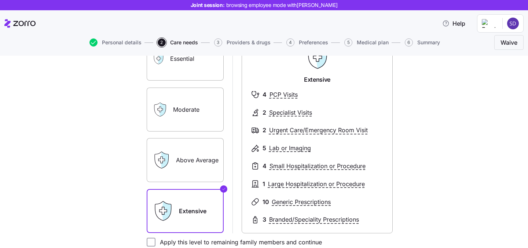
scroll to position [83, 0]
click at [183, 113] on label "Moderate" at bounding box center [185, 109] width 77 height 44
click at [0, 0] on input "Moderate" at bounding box center [0, 0] width 0 height 0
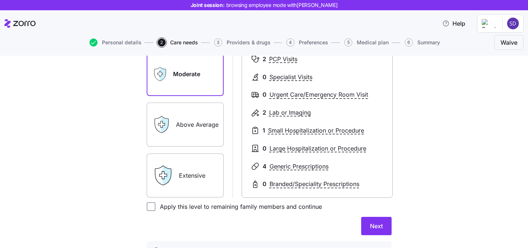
scroll to position [120, 0]
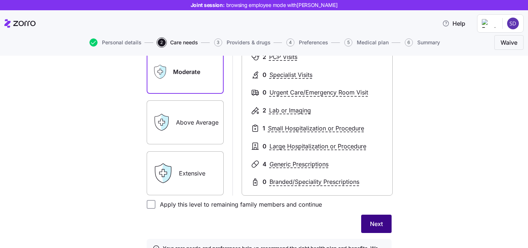
click at [372, 223] on span "Next" at bounding box center [376, 224] width 13 height 9
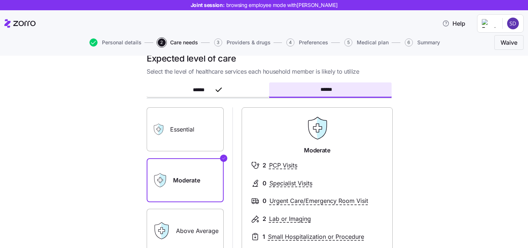
scroll to position [25, 0]
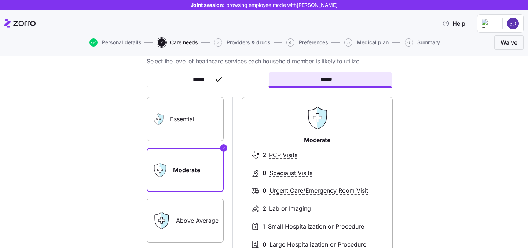
click at [190, 123] on label "Essential" at bounding box center [185, 119] width 77 height 44
click at [0, 0] on input "Essential" at bounding box center [0, 0] width 0 height 0
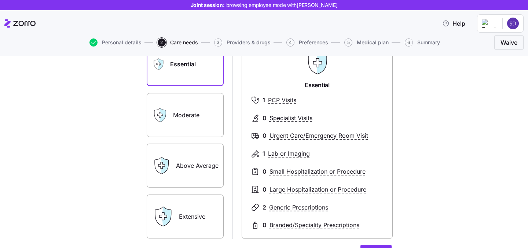
scroll to position [161, 0]
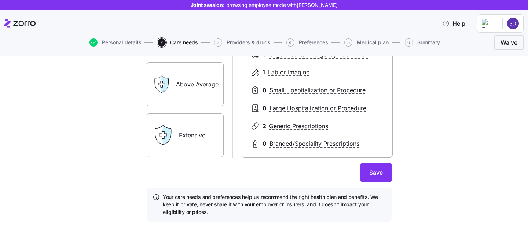
click at [358, 171] on div "Save" at bounding box center [269, 173] width 245 height 18
click at [365, 172] on button "Save" at bounding box center [376, 173] width 31 height 18
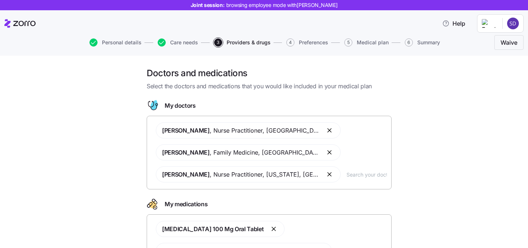
click at [363, 174] on input "text" at bounding box center [367, 175] width 40 height 8
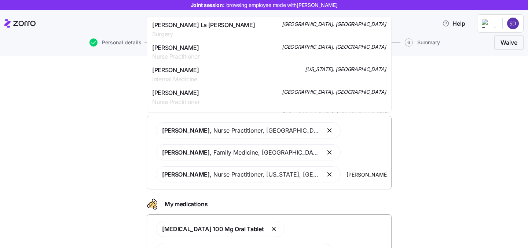
scroll to position [434, 0]
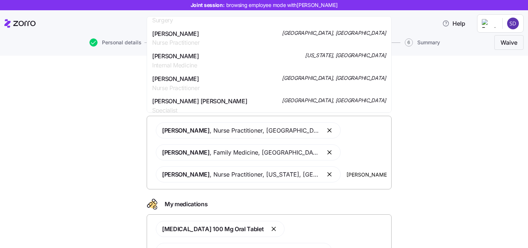
click at [347, 176] on input "smith" at bounding box center [367, 175] width 40 height 8
type input "s"
click at [401, 189] on div "Doctors and medications Select the doctors and medications that you would like …" at bounding box center [270, 185] width 498 height 235
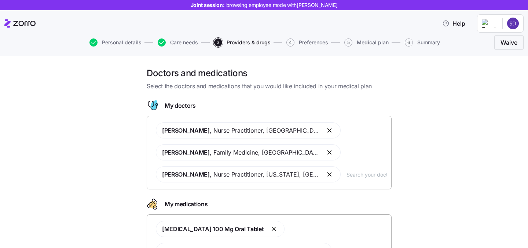
scroll to position [72, 0]
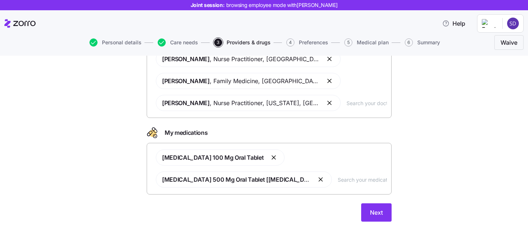
click at [317, 181] on button "button" at bounding box center [321, 179] width 9 height 9
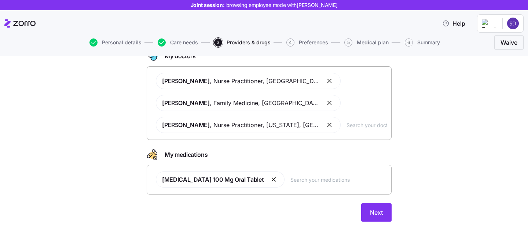
click at [270, 181] on button "button" at bounding box center [274, 179] width 9 height 9
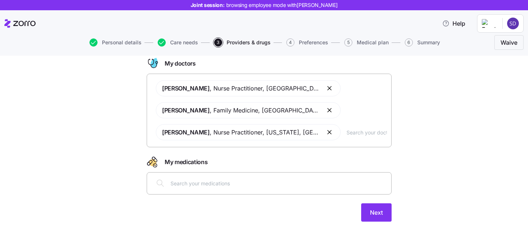
click at [221, 182] on input "text" at bounding box center [279, 183] width 216 height 8
type input "xanax"
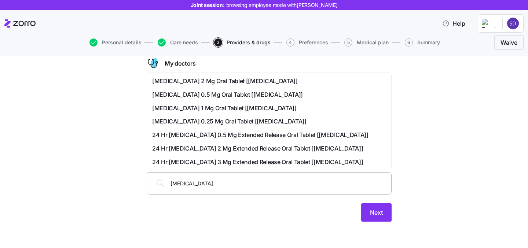
click at [269, 87] on div "Alprazolam 2 Mg Oral Tablet [xanax]" at bounding box center [269, 81] width 241 height 14
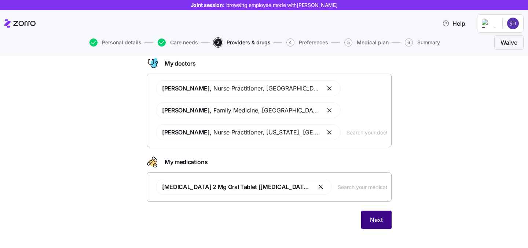
click at [381, 221] on span "Next" at bounding box center [376, 220] width 13 height 9
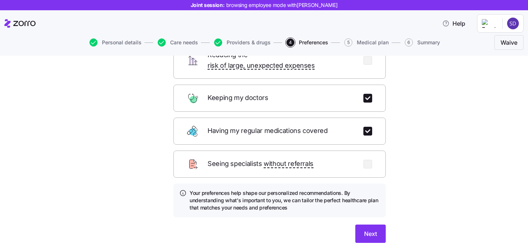
scroll to position [101, 0]
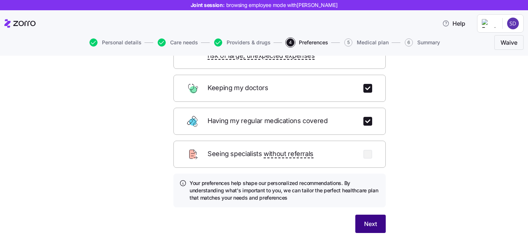
click at [375, 220] on span "Next" at bounding box center [370, 224] width 13 height 9
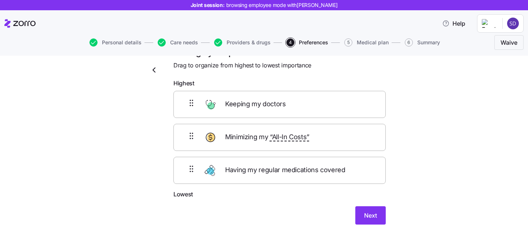
scroll to position [21, 0]
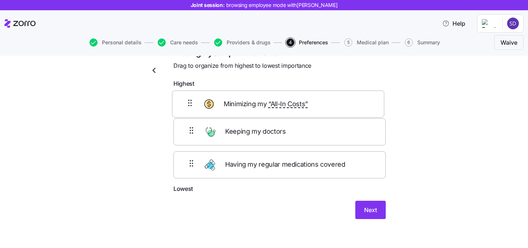
drag, startPoint x: 285, startPoint y: 144, endPoint x: 281, endPoint y: 102, distance: 42.3
click at [281, 102] on div "Keeping my doctors Minimizing my “All-In Costs” Having my regular medications c…" at bounding box center [280, 137] width 212 height 93
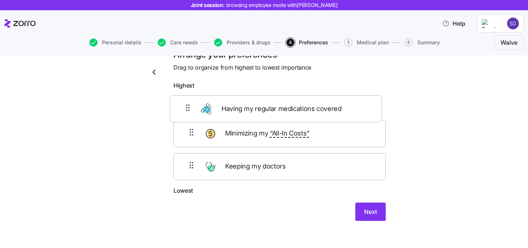
drag, startPoint x: 283, startPoint y: 170, endPoint x: 279, endPoint y: 102, distance: 67.2
click at [279, 102] on div "Minimizing my “All-In Costs” Keeping my doctors Having my regular medications c…" at bounding box center [280, 139] width 212 height 93
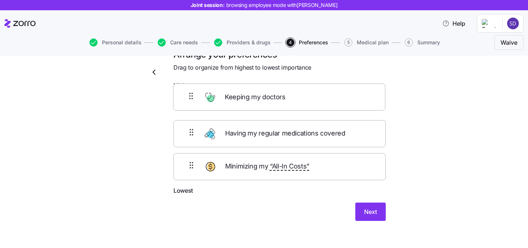
scroll to position [15, 0]
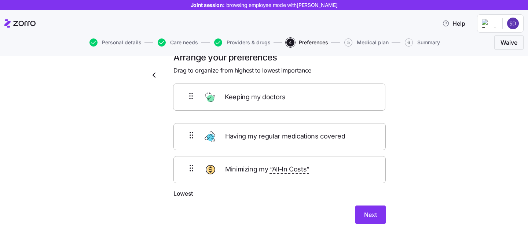
drag, startPoint x: 244, startPoint y: 147, endPoint x: 243, endPoint y: 100, distance: 47.0
click at [243, 100] on div "Having my regular medications covered Keeping my doctors Minimizing my “All-In …" at bounding box center [280, 142] width 212 height 93
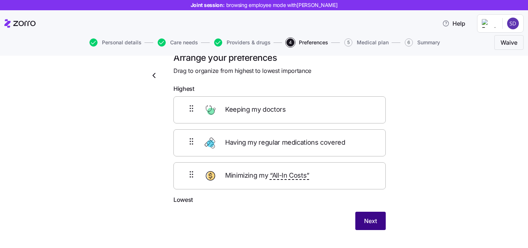
click at [370, 220] on span "Next" at bounding box center [370, 221] width 13 height 9
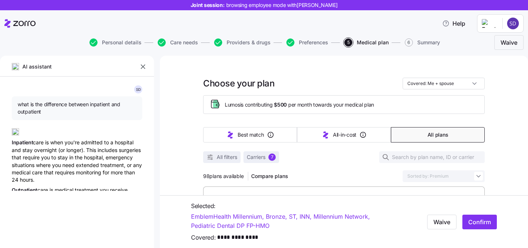
type textarea "x"
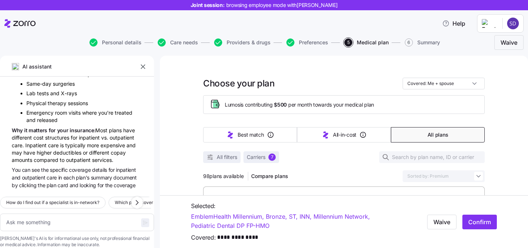
scroll to position [2232, 0]
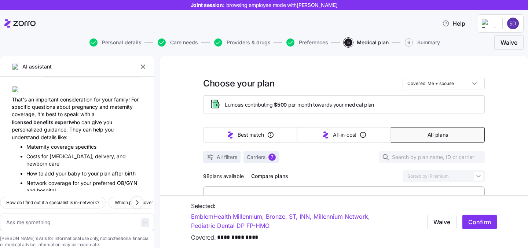
click at [142, 70] on icon "button" at bounding box center [142, 66] width 7 height 7
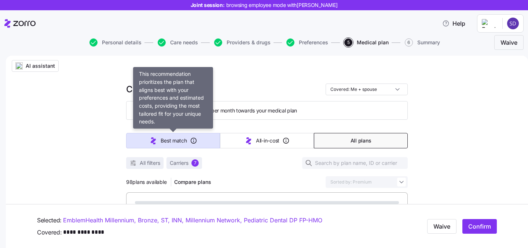
click at [150, 142] on icon "button" at bounding box center [153, 141] width 9 height 9
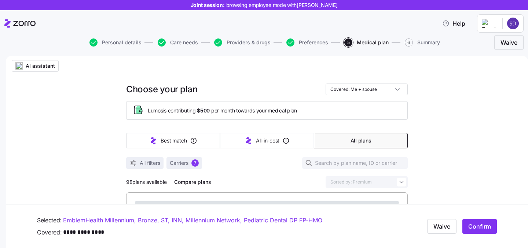
type input "Sorted by: Best match"
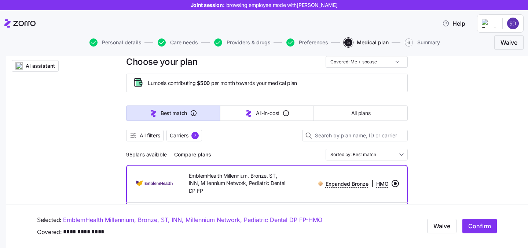
scroll to position [21, 0]
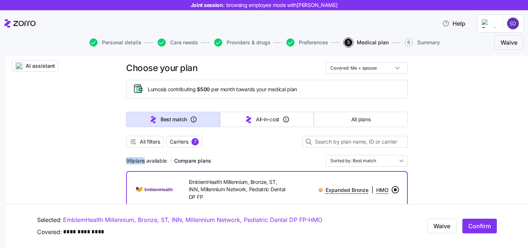
drag, startPoint x: 124, startPoint y: 160, endPoint x: 142, endPoint y: 160, distance: 18.0
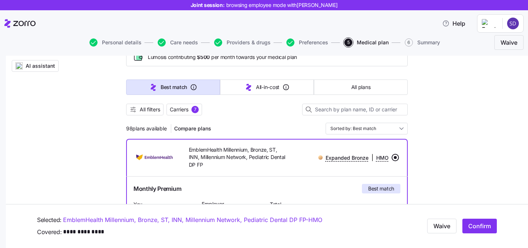
scroll to position [39, 0]
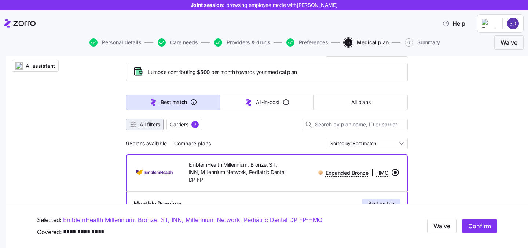
click at [153, 127] on span "All filters" at bounding box center [150, 124] width 21 height 7
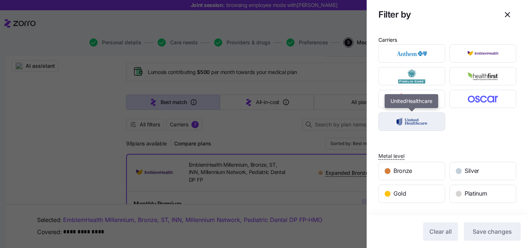
click at [422, 125] on img "button" at bounding box center [412, 121] width 54 height 15
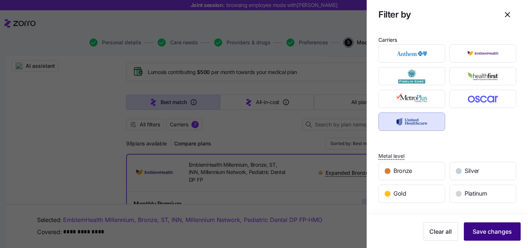
click at [506, 229] on span "Save changes" at bounding box center [492, 232] width 39 height 9
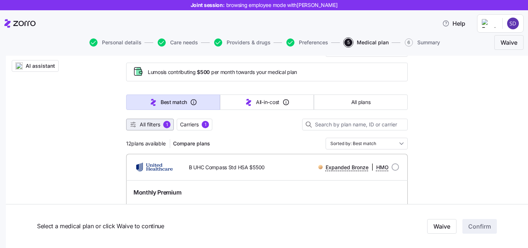
click at [156, 123] on span "All filters" at bounding box center [150, 124] width 21 height 7
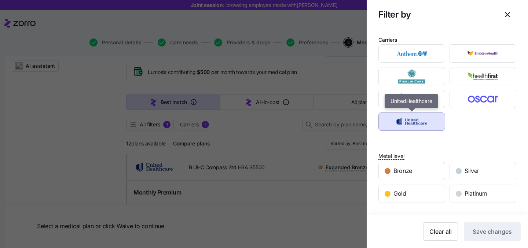
click at [408, 123] on img "button" at bounding box center [412, 121] width 54 height 15
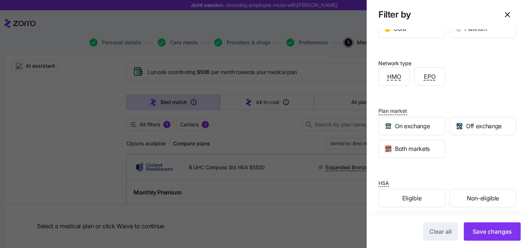
scroll to position [169, 0]
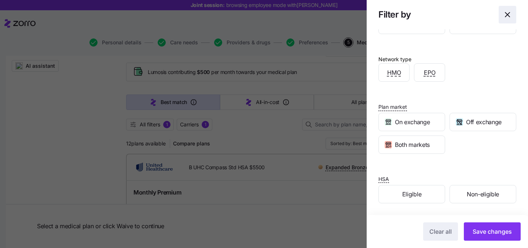
click at [506, 15] on icon "button" at bounding box center [507, 14] width 9 height 9
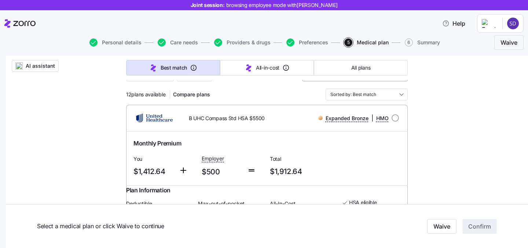
scroll to position [60, 0]
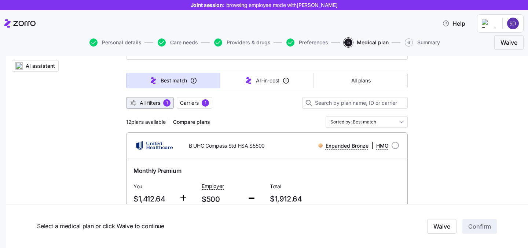
click at [153, 107] on button "All filters 1" at bounding box center [150, 103] width 48 height 12
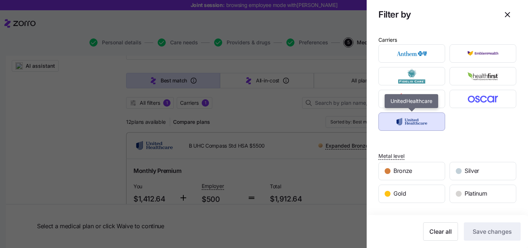
click at [420, 122] on img "button" at bounding box center [412, 121] width 54 height 15
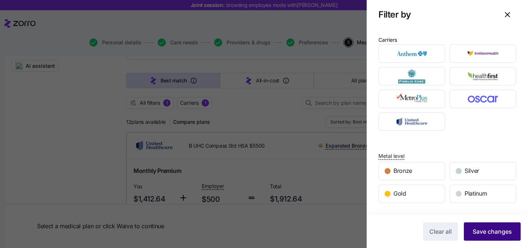
click at [482, 232] on span "Save changes" at bounding box center [492, 232] width 39 height 9
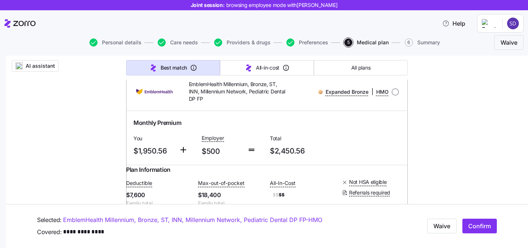
scroll to position [391, 0]
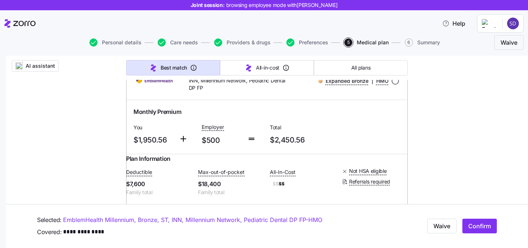
click at [394, 85] on input "radio" at bounding box center [395, 80] width 7 height 7
radio input "true"
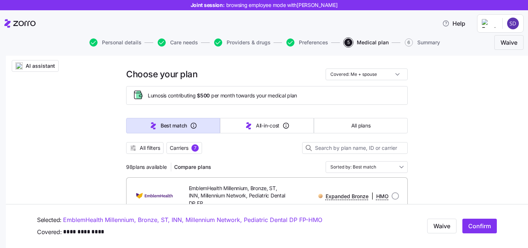
scroll to position [0, 0]
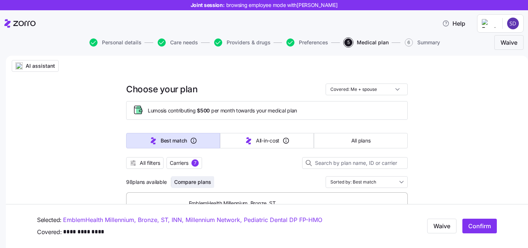
click at [185, 187] on button "Compare plans" at bounding box center [192, 182] width 43 height 12
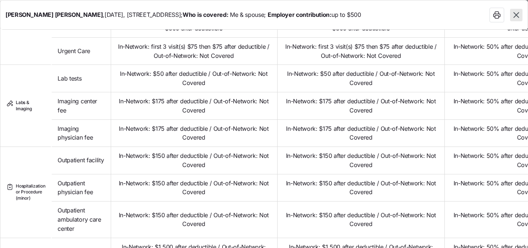
scroll to position [429, 0]
click at [521, 17] on icon "button" at bounding box center [517, 15] width 10 height 10
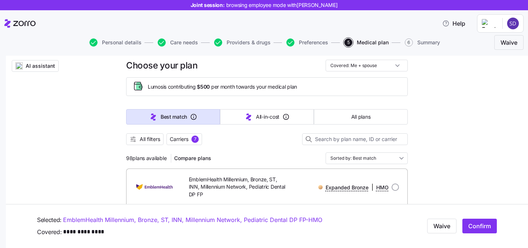
scroll to position [23, 0]
click at [32, 65] on span "AI assistant" at bounding box center [40, 65] width 29 height 7
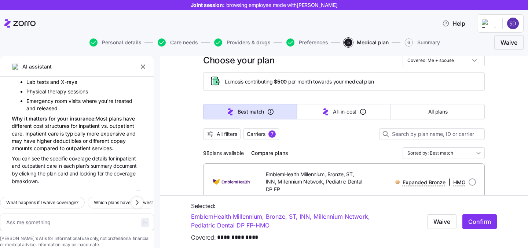
scroll to position [152, 0]
click at [52, 214] on textarea at bounding box center [77, 223] width 154 height 18
type textarea "x"
type textarea "w"
type textarea "x"
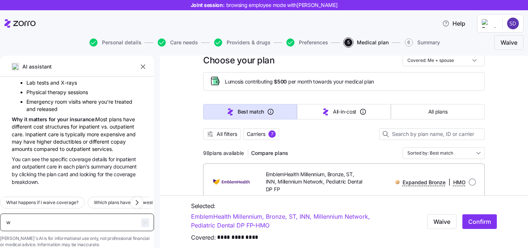
type textarea "wh"
type textarea "x"
type textarea "wha"
type textarea "x"
type textarea "what"
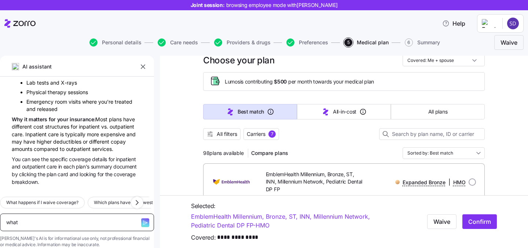
type textarea "x"
type textarea "what"
type textarea "x"
type textarea "what i"
type textarea "x"
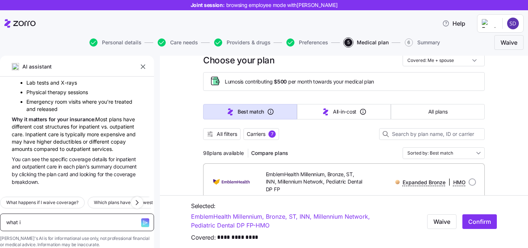
type textarea "what is"
type textarea "x"
type textarea "what is"
type textarea "x"
type textarea "what is th"
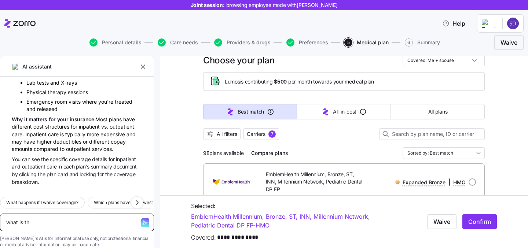
type textarea "x"
type textarea "what is the"
type textarea "x"
type textarea "what is the d"
type textarea "x"
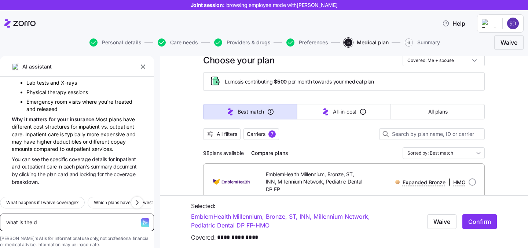
type textarea "what is the di"
type textarea "x"
type textarea "what is the dif"
type textarea "x"
type textarea "what is the diff"
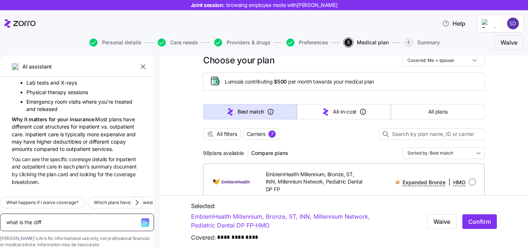
type textarea "x"
type textarea "what is the diffe"
type textarea "x"
type textarea "what is the differ"
type textarea "x"
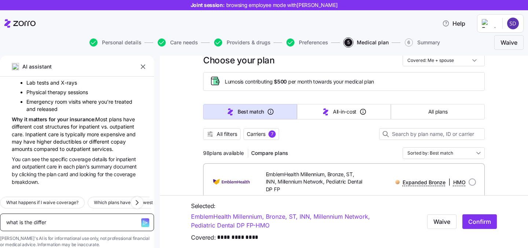
type textarea "what is the differe"
type textarea "x"
type textarea "what is the differen"
type textarea "x"
type textarea "what is the differenc"
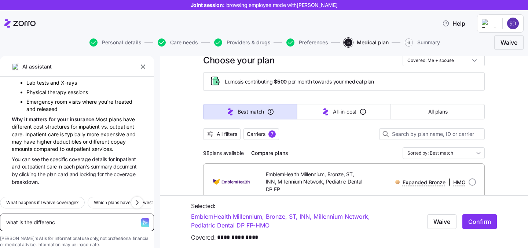
type textarea "x"
type textarea "what is the difference"
type textarea "x"
type textarea "what is the difference"
type textarea "x"
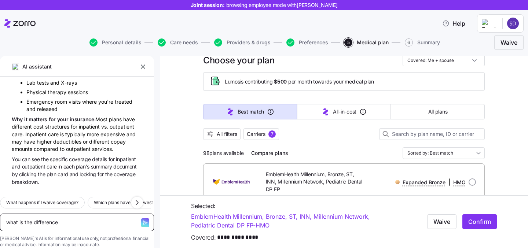
type textarea "what is the difference b"
type textarea "x"
type textarea "what is the difference be"
type textarea "x"
type textarea "what is the difference bet"
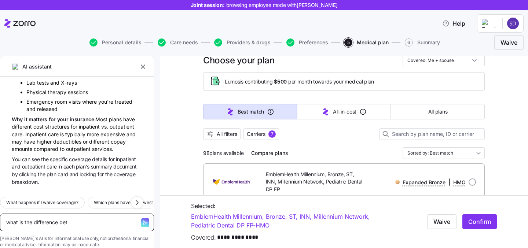
type textarea "x"
type textarea "what is the difference betw"
type textarea "x"
type textarea "what is the difference betwe"
type textarea "x"
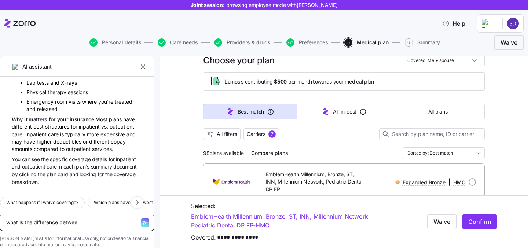
type textarea "what is the difference between"
type textarea "x"
type textarea "what is the difference between"
type textarea "x"
type textarea "what is the difference between an"
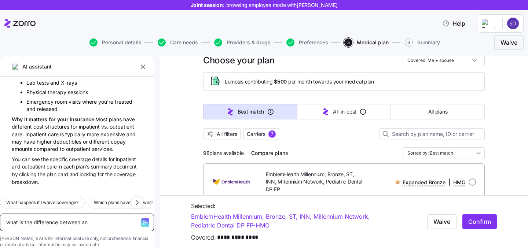
type textarea "x"
type textarea "what is the difference between an"
type textarea "x"
type textarea "what is the difference between an i"
type textarea "x"
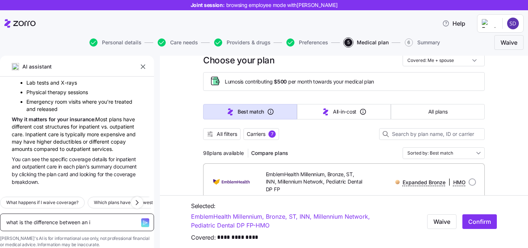
type textarea "what is the difference between an im"
type textarea "x"
type textarea "what is the difference between an imb"
type textarea "x"
type textarea "what is the difference between an imbe"
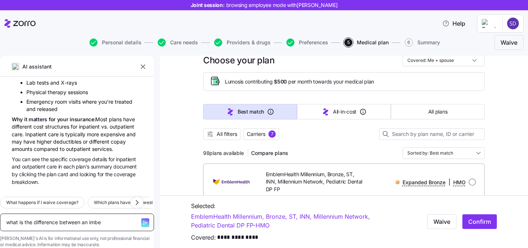
type textarea "x"
type textarea "what is the difference between an imbed"
type textarea "x"
type textarea "what is the difference between an imbedd"
type textarea "x"
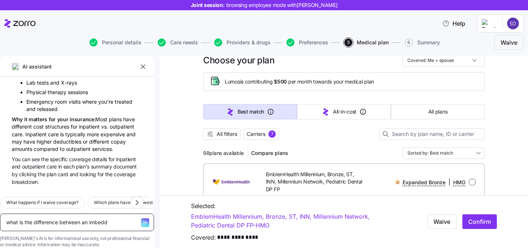
type textarea "what is the difference between an imbedde"
type textarea "x"
type textarea "what is the difference between an imbedded"
type textarea "x"
type textarea "what is the difference between an imbedded"
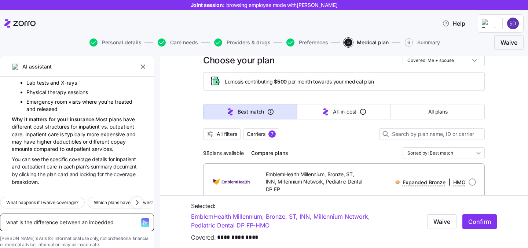
type textarea "x"
type textarea "what is the difference between an imbedded a"
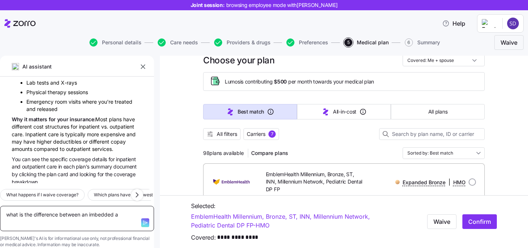
type textarea "x"
type textarea "what is the difference between an imbedded and"
type textarea "x"
type textarea "what is the difference between an imbedded and"
type textarea "x"
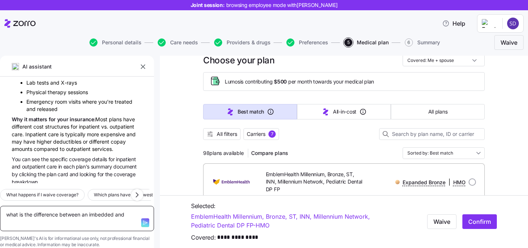
type textarea "what is the difference between an imbedded and n"
type textarea "x"
type textarea "what is the difference between an imbedded and no"
type textarea "x"
type textarea "what is the difference between an imbedded and non"
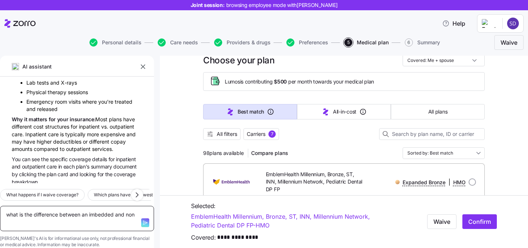
type textarea "x"
type textarea "what is the difference between an imbedded and non"
type textarea "x"
type textarea "what is the difference between an imbedded and non i"
type textarea "x"
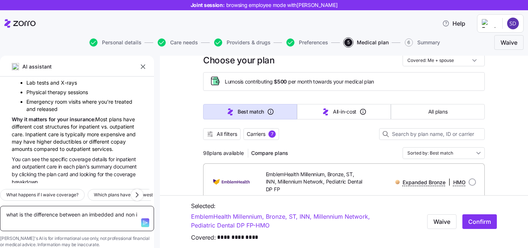
type textarea "what is the difference between an imbedded and non im"
type textarea "x"
type textarea "what is the difference between an imbedded and non imb"
type textarea "x"
type textarea "what is the difference between an imbedded and non imbe"
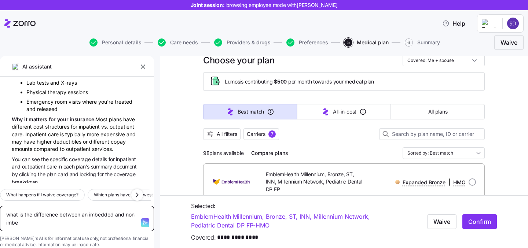
type textarea "x"
type textarea "what is the difference between an imbedded and non imbed"
type textarea "x"
type textarea "what is the difference between an imbedded and non imbedd"
type textarea "x"
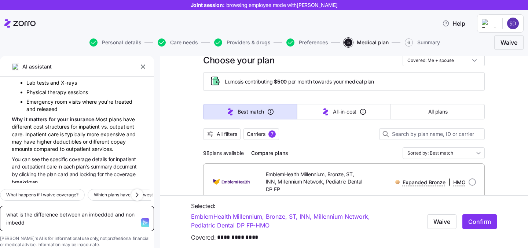
type textarea "what is the difference between an imbedded and non imbedde"
type textarea "x"
type textarea "what is the difference between an imbedded and non imbedded"
type textarea "x"
type textarea "what is the difference between an imbedded and non imbedded"
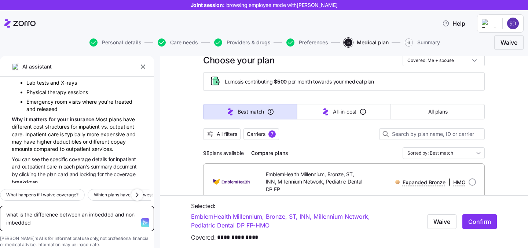
type textarea "x"
type textarea "what is the difference between an imbedded and non imbedded de"
type textarea "x"
type textarea "what is the difference between an imbedded and non imbedded ded"
type textarea "x"
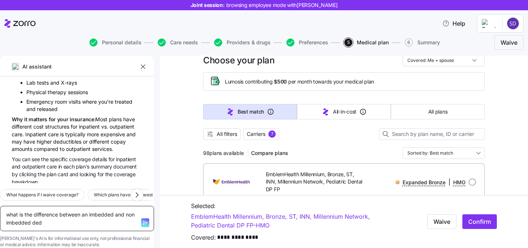
type textarea "what is the difference between an imbedded and non imbedded dedu"
type textarea "x"
type textarea "what is the difference between an imbedded and non imbedded deduc"
type textarea "x"
type textarea "what is the difference between an imbedded and non imbedded deduct"
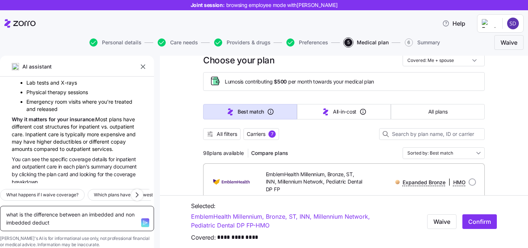
type textarea "x"
type textarea "what is the difference between an imbedded and non imbedded deducti"
type textarea "x"
type textarea "what is the difference between an imbedded and non imbedded deductib"
type textarea "x"
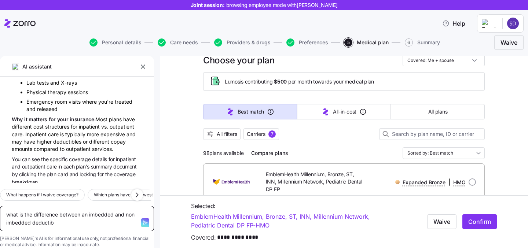
type textarea "what is the difference between an imbedded and non imbedded deductibl"
type textarea "x"
type textarea "what is the difference between an imbedded and non imbedded deductible"
type textarea "x"
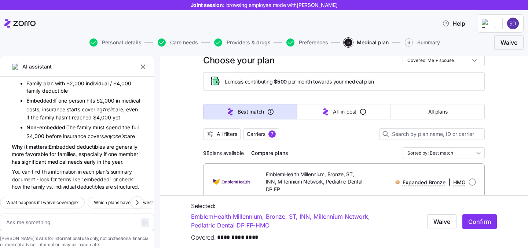
scroll to position [3261, 0]
click at [65, 214] on textarea at bounding box center [77, 223] width 154 height 18
type textarea "x"
type textarea "m"
type textarea "x"
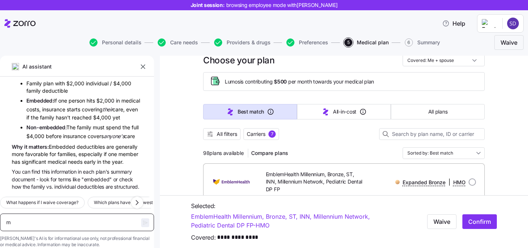
type textarea "my"
type textarea "x"
type textarea "my"
type textarea "x"
type textarea "my e"
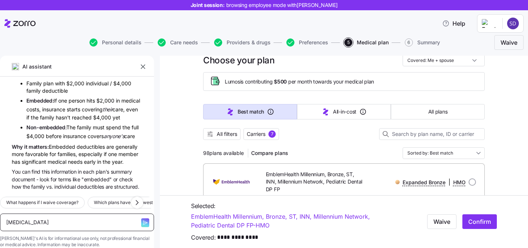
type textarea "x"
type textarea "my ei"
type textarea "x"
type textarea "my eif"
type textarea "x"
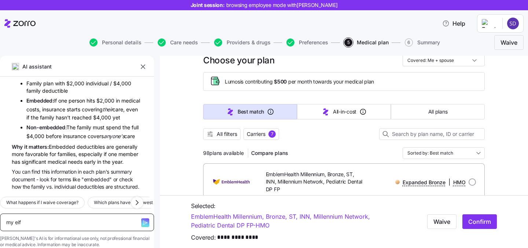
type textarea "my ei"
type textarea "x"
type textarea "my"
type textarea "x"
type textarea "my"
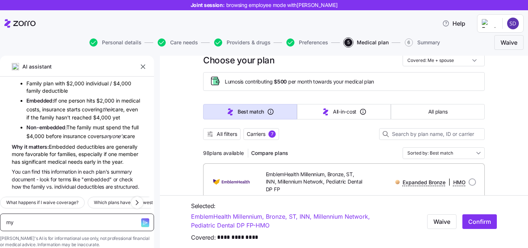
type textarea "x"
type textarea "my w"
type textarea "x"
type textarea "my wif"
type textarea "x"
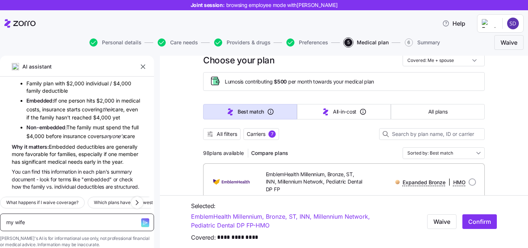
type textarea "my wife"
type textarea "x"
type textarea "my wife i"
type textarea "x"
type textarea "my wife is"
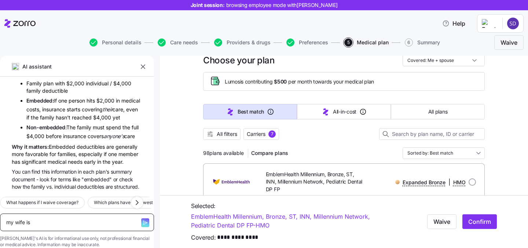
type textarea "x"
type textarea "my wife is p"
type textarea "x"
type textarea "my wife is pr"
type textarea "x"
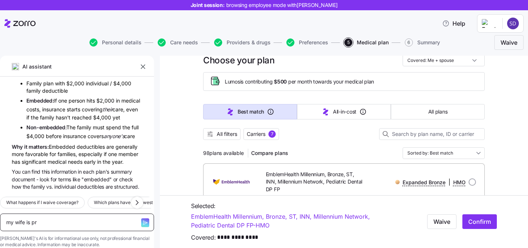
type textarea "my wife is pre"
type textarea "x"
type textarea "my wife is preg"
type textarea "x"
type textarea "my wife is pregn"
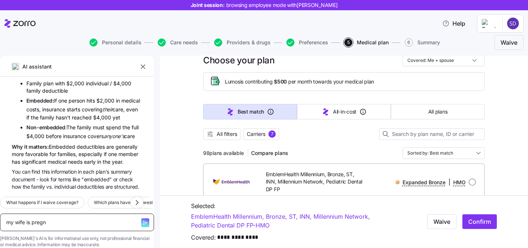
type textarea "x"
type textarea "my wife is pregna"
type textarea "x"
type textarea "my wife is pregnan"
type textarea "x"
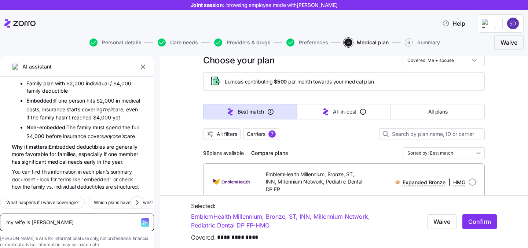
type textarea "my wife is pregnany"
type textarea "x"
type textarea "my wife is pregnany"
type textarea "x"
type textarea "my wife is pregnany"
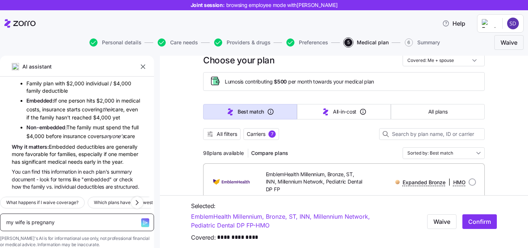
type textarea "x"
type textarea "my wife is pregnan"
type textarea "x"
type textarea "my wife is pregnant"
type textarea "x"
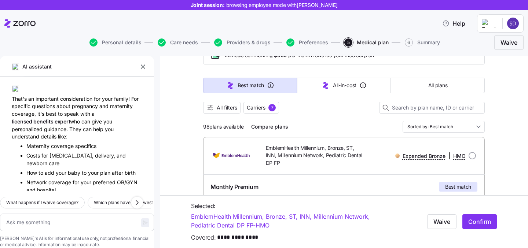
scroll to position [97, 0]
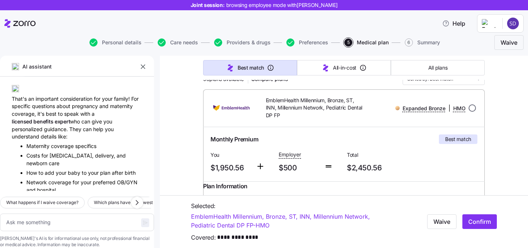
click at [470, 110] on input "radio" at bounding box center [472, 108] width 7 height 7
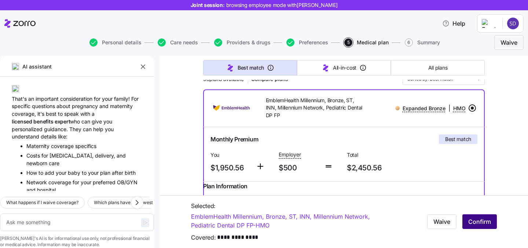
click at [478, 225] on span "Confirm" at bounding box center [480, 222] width 23 height 9
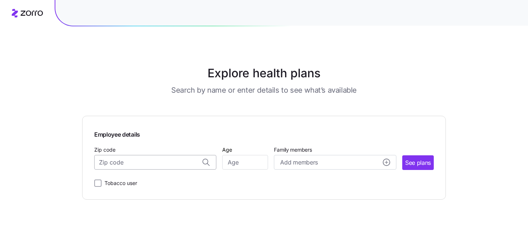
click at [164, 161] on input "Zip code" at bounding box center [155, 162] width 122 height 15
click at [168, 181] on span "97914, [GEOGRAPHIC_DATA], [GEOGRAPHIC_DATA]" at bounding box center [154, 182] width 103 height 9
type input "97914, [GEOGRAPHIC_DATA], [GEOGRAPHIC_DATA]"
click at [237, 163] on input "Age" at bounding box center [245, 162] width 46 height 15
type input "30"
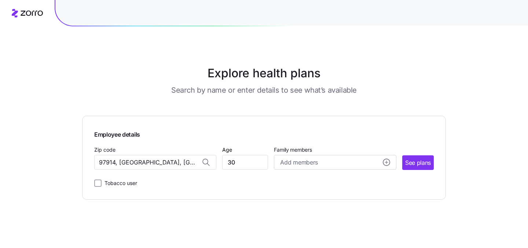
click at [322, 198] on div "Employee details Zip code 97914, [GEOGRAPHIC_DATA], [GEOGRAPHIC_DATA] Age [DEMO…" at bounding box center [264, 158] width 364 height 84
click at [417, 156] on button "See plans" at bounding box center [419, 163] width 32 height 15
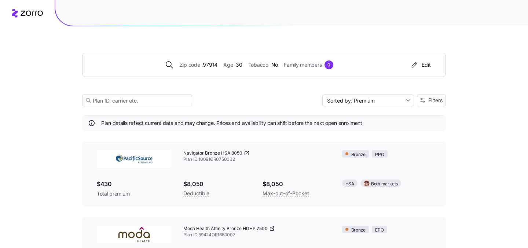
scroll to position [22, 0]
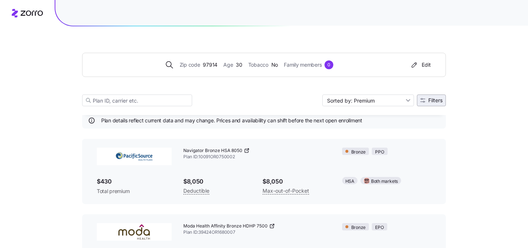
click at [425, 101] on span "Filters" at bounding box center [432, 100] width 22 height 5
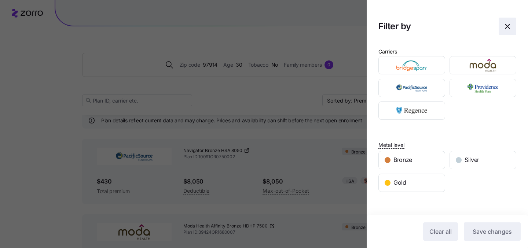
click at [508, 25] on icon "button" at bounding box center [507, 26] width 9 height 9
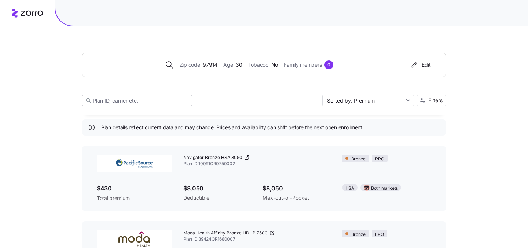
scroll to position [8, 0]
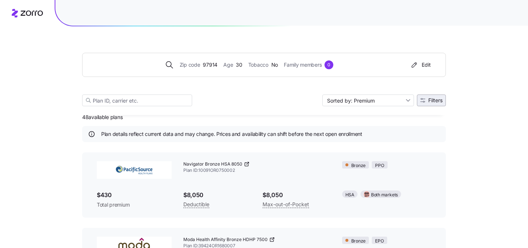
click at [442, 103] on span "Filters" at bounding box center [436, 100] width 14 height 5
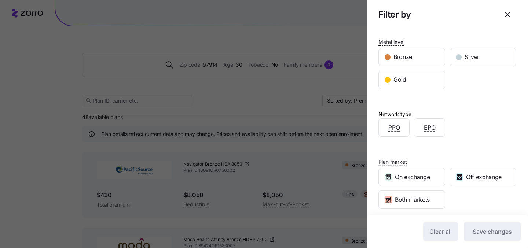
scroll to position [137, 0]
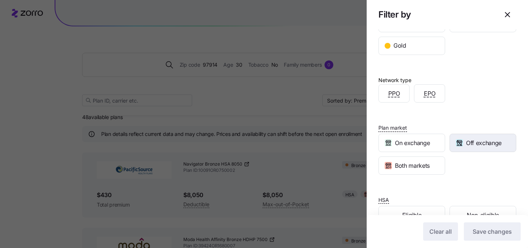
click at [480, 146] on span "Off exchange" at bounding box center [484, 143] width 36 height 9
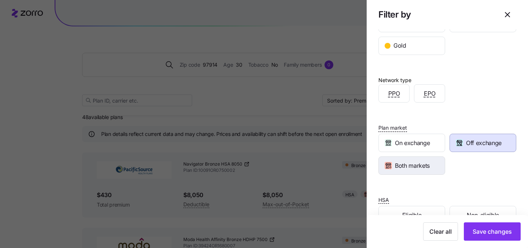
click at [427, 164] on span "Both markets" at bounding box center [412, 165] width 35 height 9
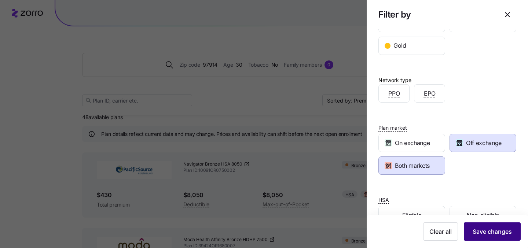
click at [499, 232] on span "Save changes" at bounding box center [492, 232] width 39 height 9
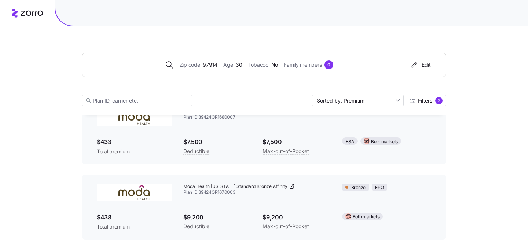
scroll to position [139, 0]
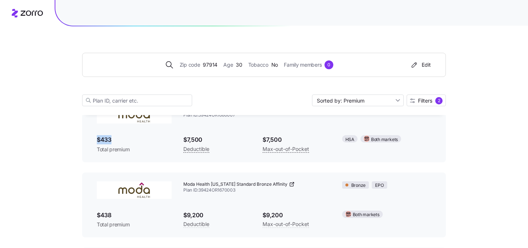
drag, startPoint x: 96, startPoint y: 138, endPoint x: 115, endPoint y: 138, distance: 18.7
click at [115, 138] on div "$433 Total premium" at bounding box center [134, 145] width 87 height 30
click at [116, 139] on span "$433" at bounding box center [134, 139] width 75 height 9
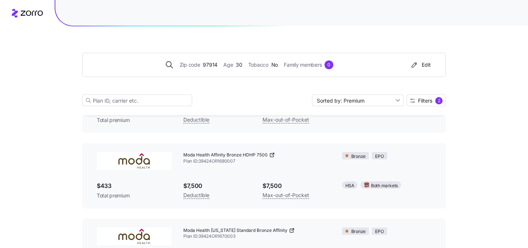
scroll to position [0, 0]
